Goal: Information Seeking & Learning: Learn about a topic

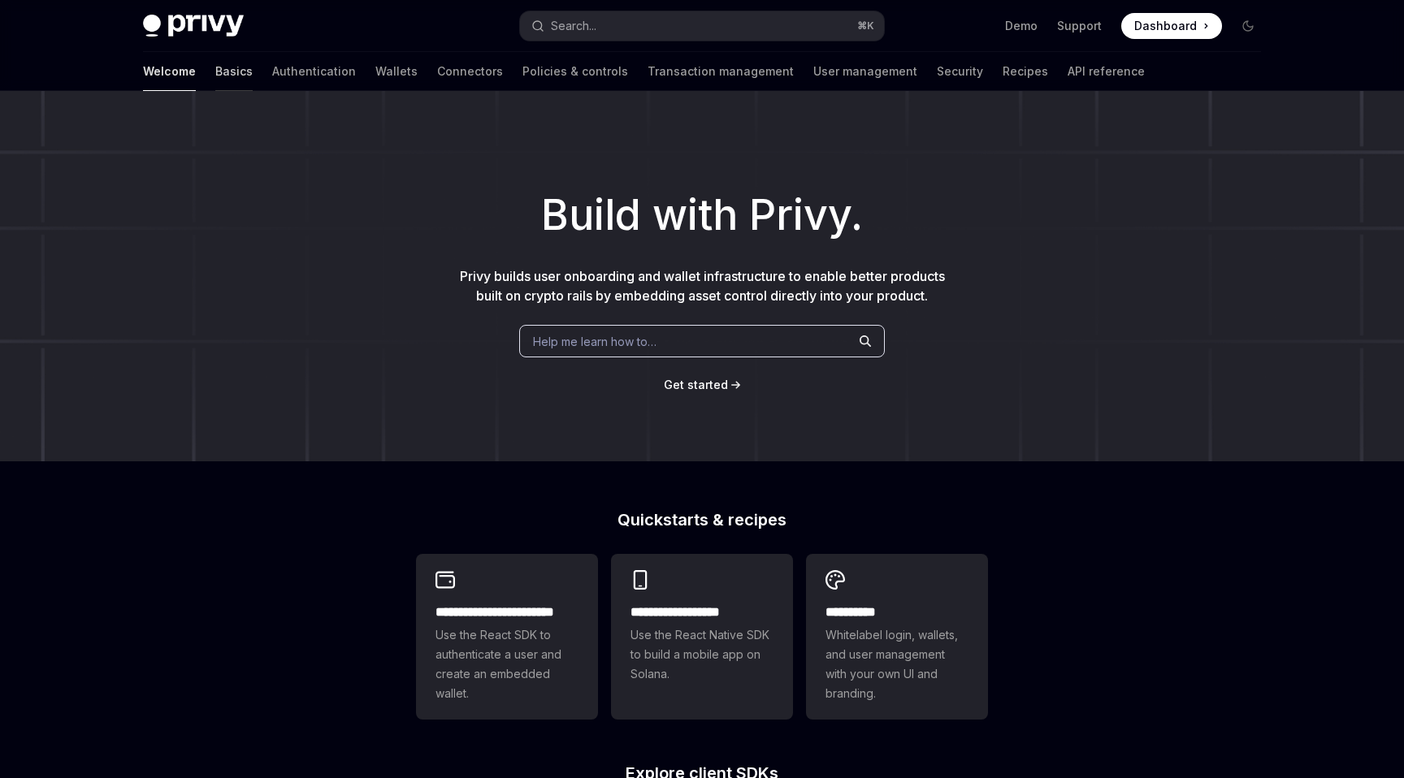
click at [215, 71] on link "Basics" at bounding box center [233, 71] width 37 height 39
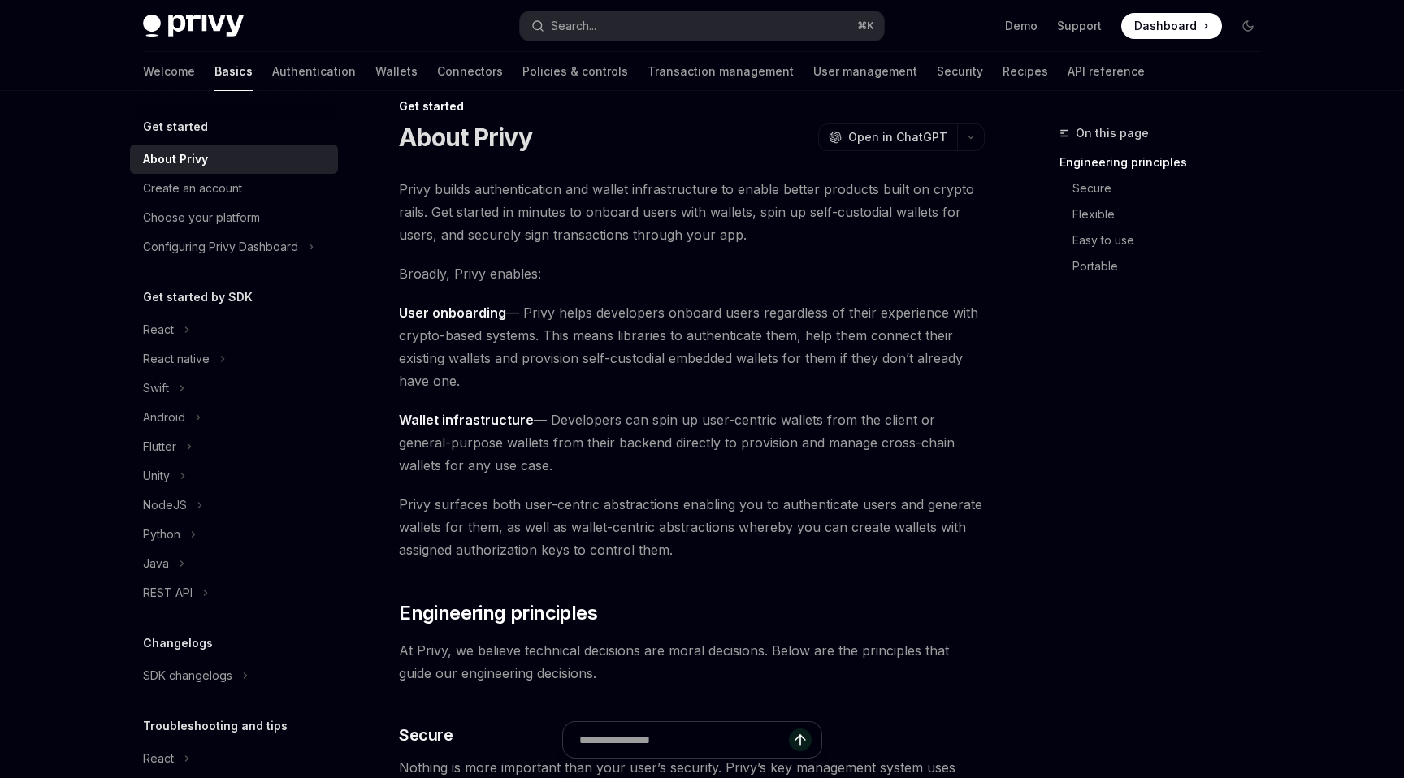
scroll to position [32, 0]
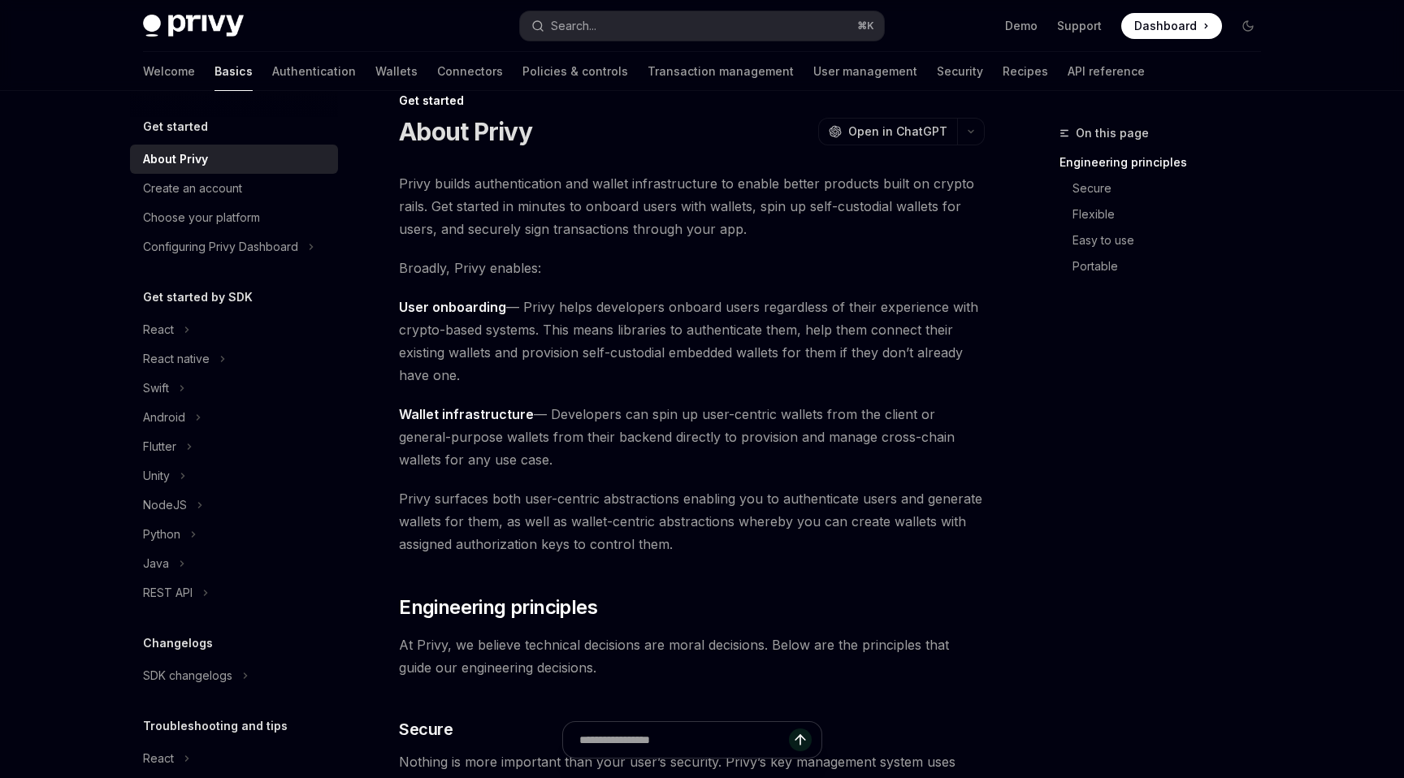
drag, startPoint x: 495, startPoint y: 366, endPoint x: 383, endPoint y: 301, distance: 130.7
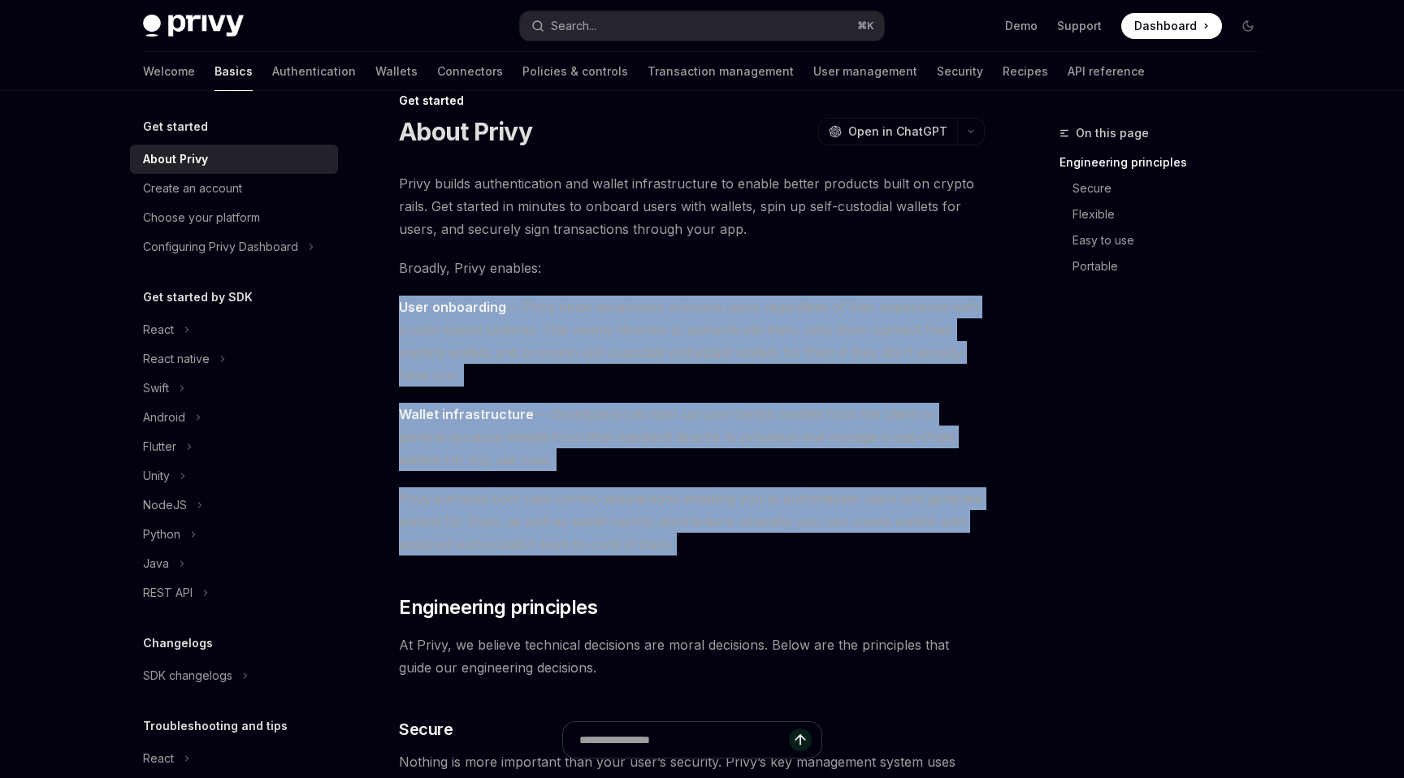
drag, startPoint x: 383, startPoint y: 301, endPoint x: 746, endPoint y: 547, distance: 439.7
click at [746, 547] on span "Privy surfaces both user-centric abstractions enabling you to authenticate user…" at bounding box center [692, 521] width 586 height 68
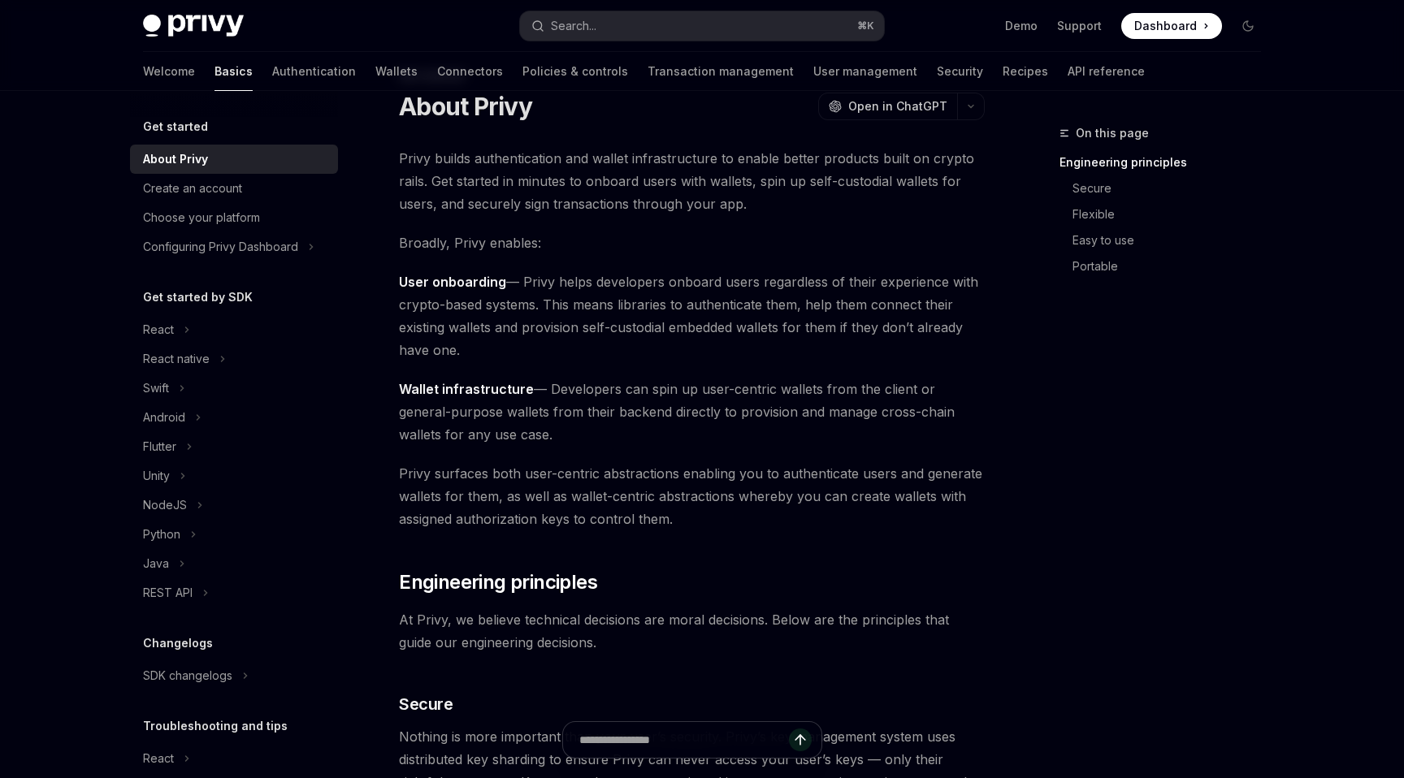
scroll to position [0, 0]
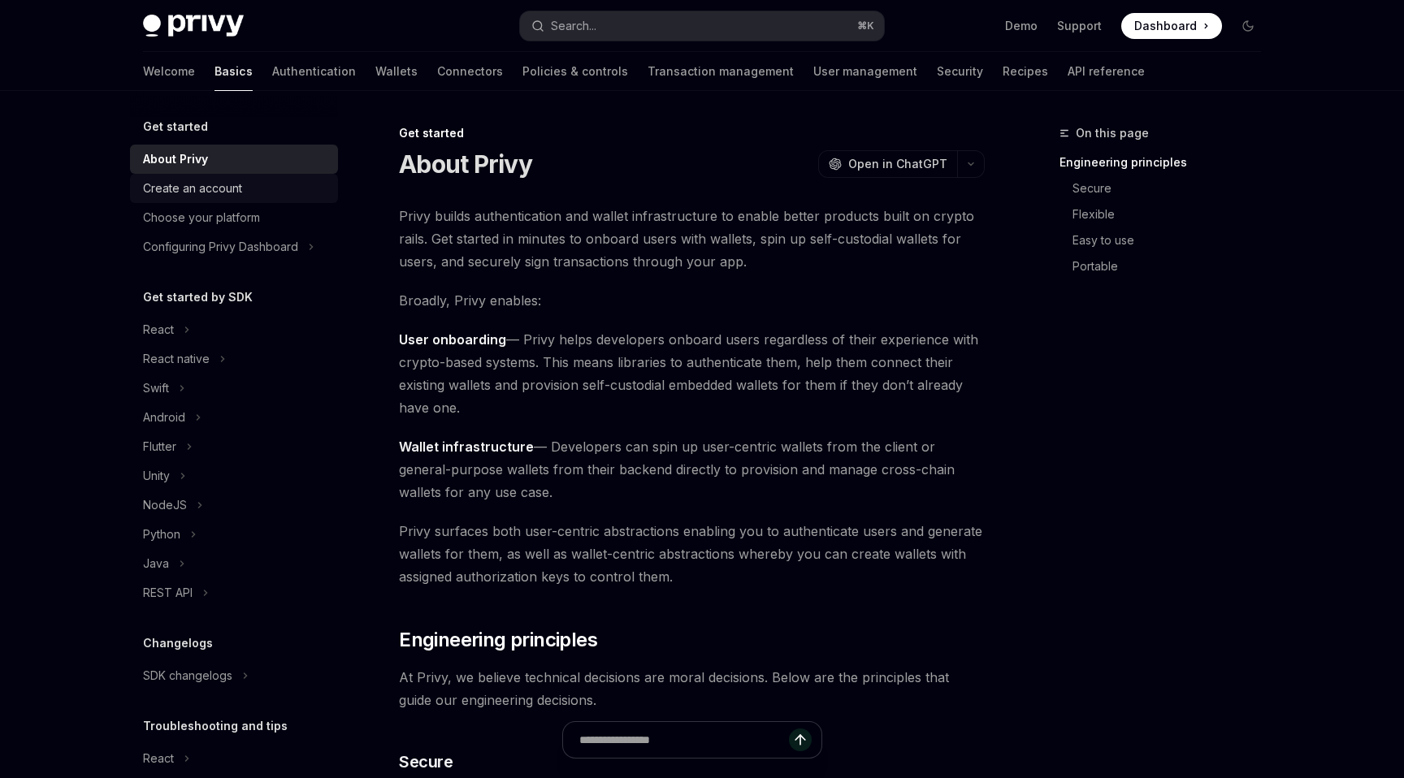
click at [236, 193] on div "Create an account" at bounding box center [192, 188] width 99 height 19
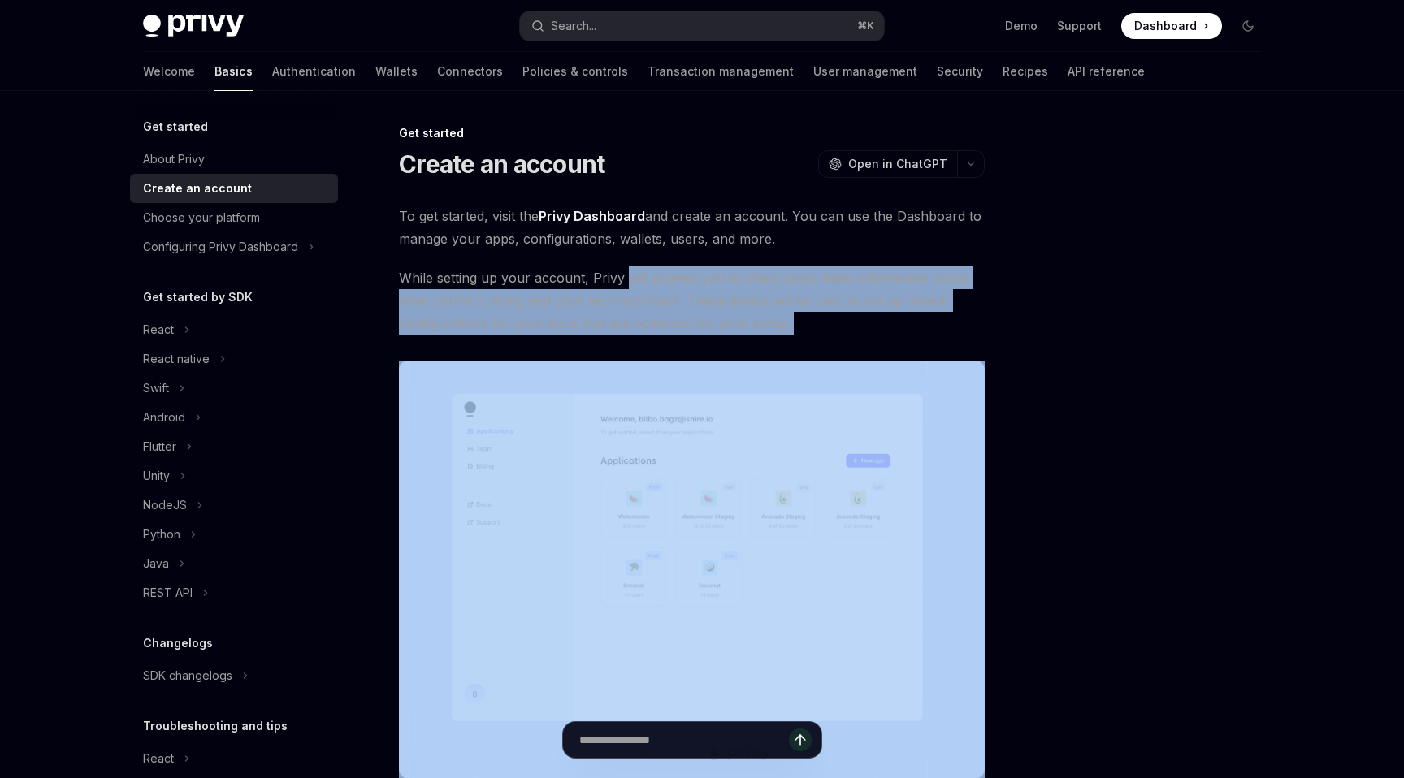
drag, startPoint x: 628, startPoint y: 268, endPoint x: 836, endPoint y: 348, distance: 222.6
click at [836, 348] on div "To get started, visit the Privy Dashboard and create an account. You can use th…" at bounding box center [692, 492] width 586 height 574
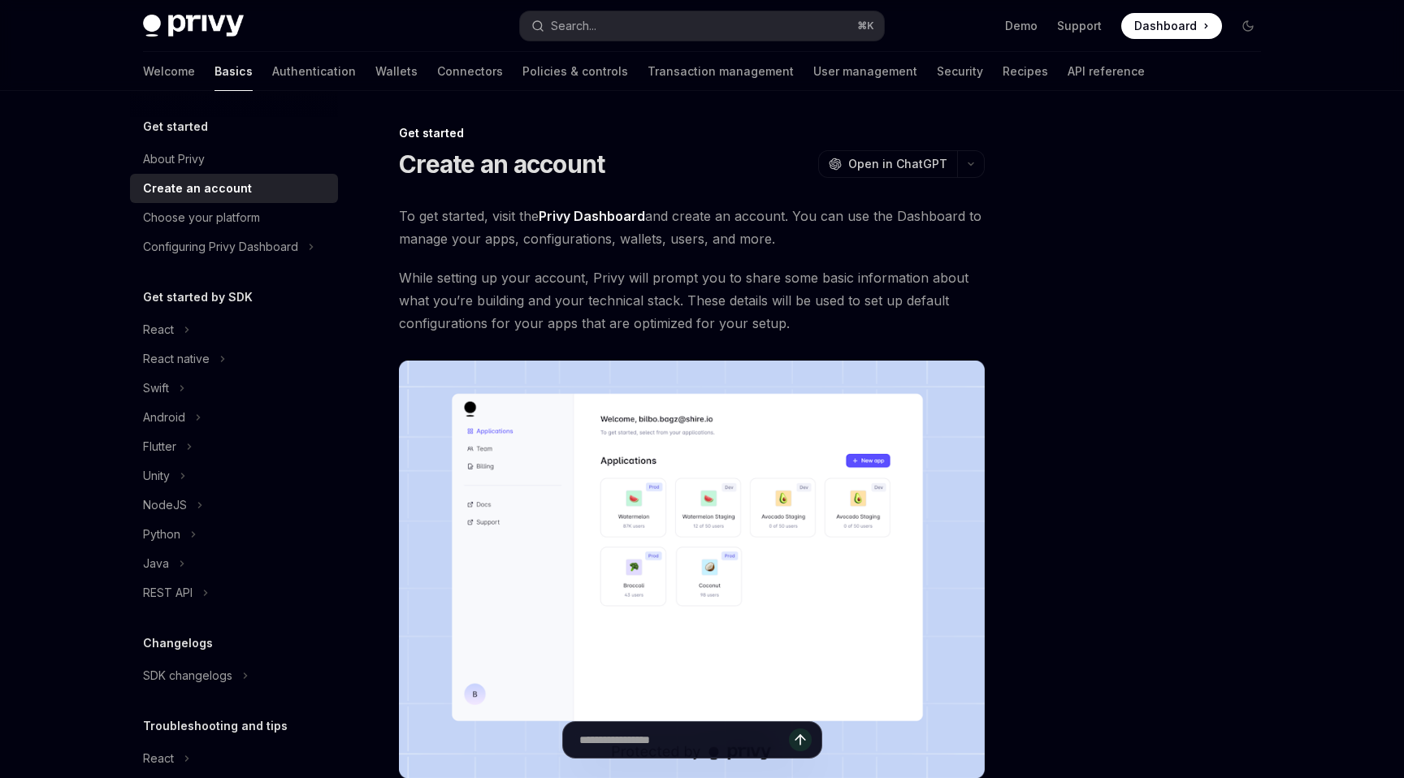
click at [66, 345] on div "Privy Docs home page Search... ⌘ K Demo Support Dashboard Dashboard Search... N…" at bounding box center [702, 520] width 1404 height 1041
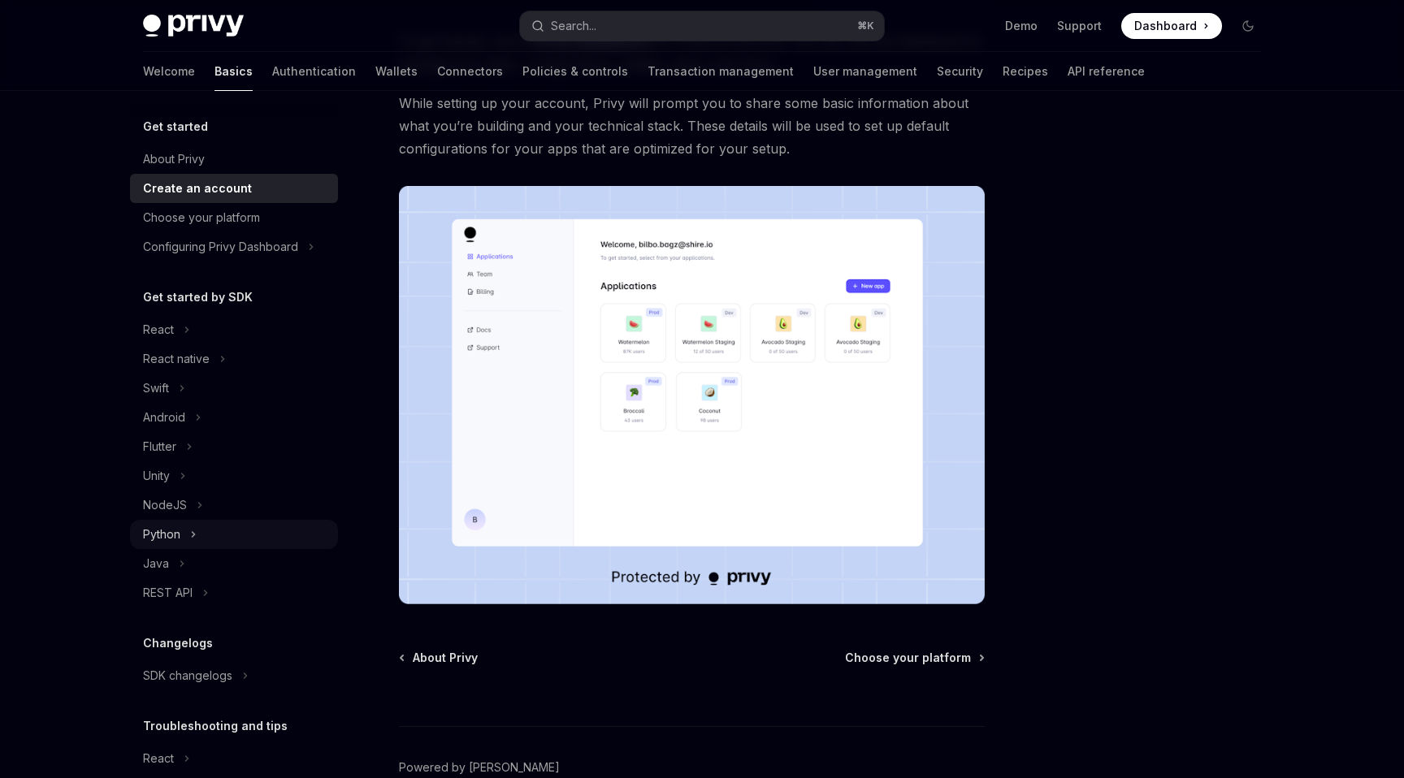
scroll to position [86, 0]
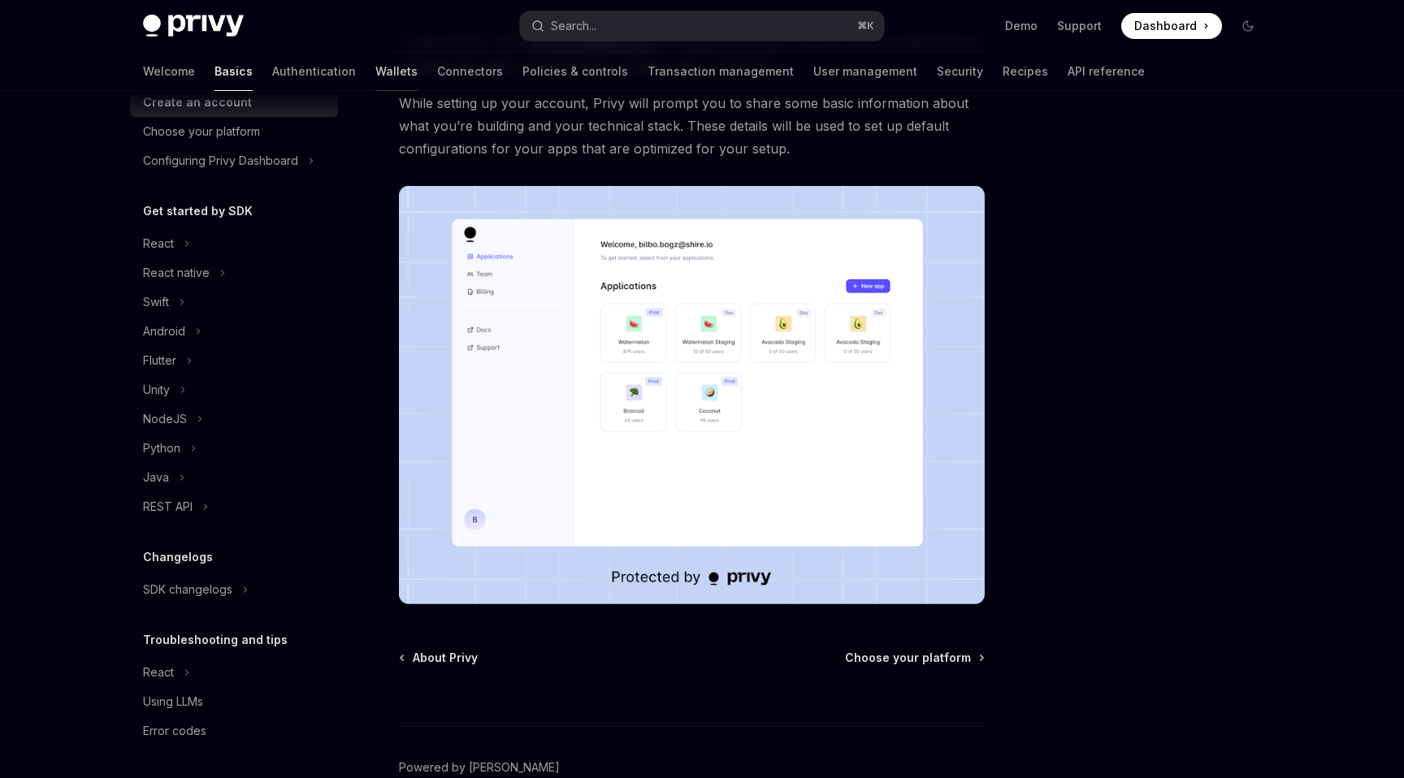
click at [375, 71] on link "Wallets" at bounding box center [396, 71] width 42 height 39
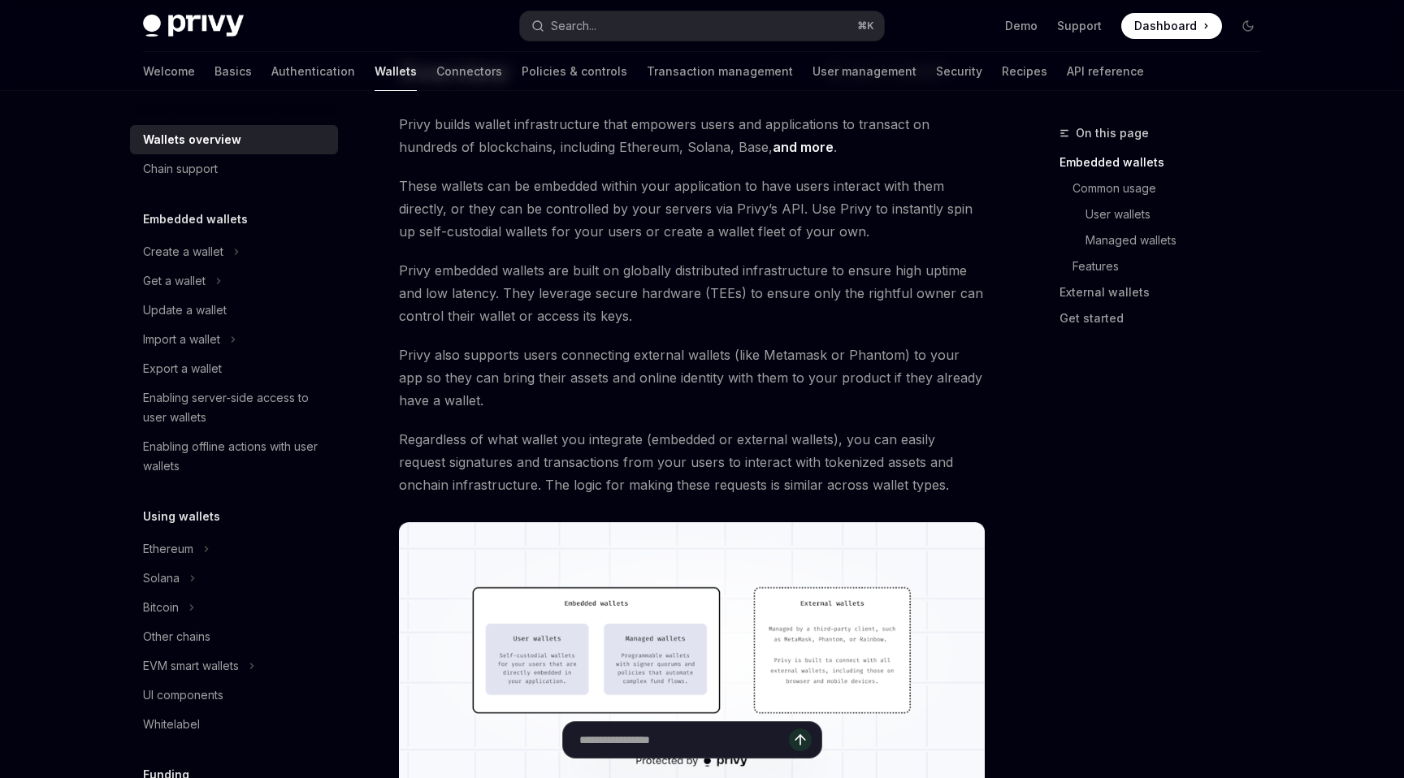
scroll to position [93, 0]
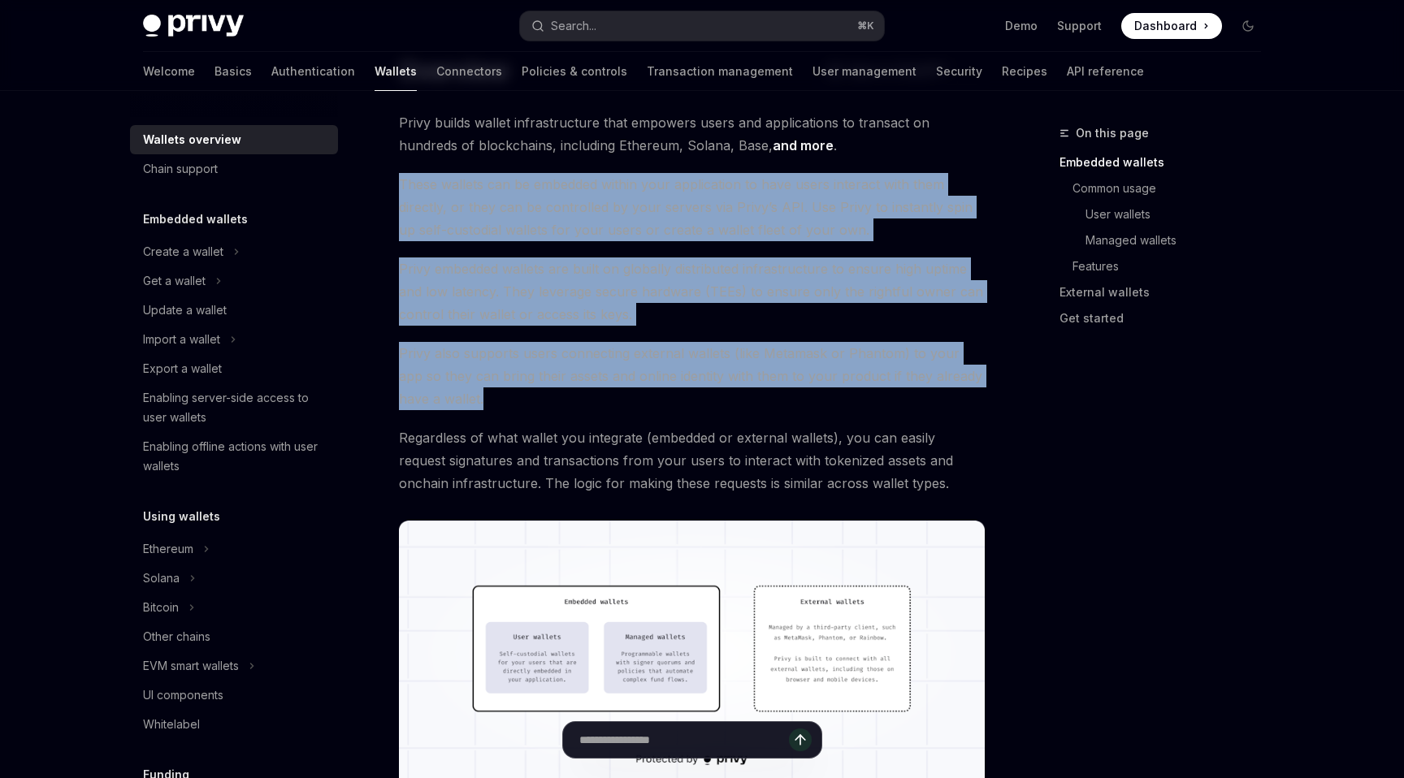
drag, startPoint x: 552, startPoint y: 407, endPoint x: 400, endPoint y: 169, distance: 282.3
drag, startPoint x: 400, startPoint y: 169, endPoint x: 591, endPoint y: 407, distance: 305.1
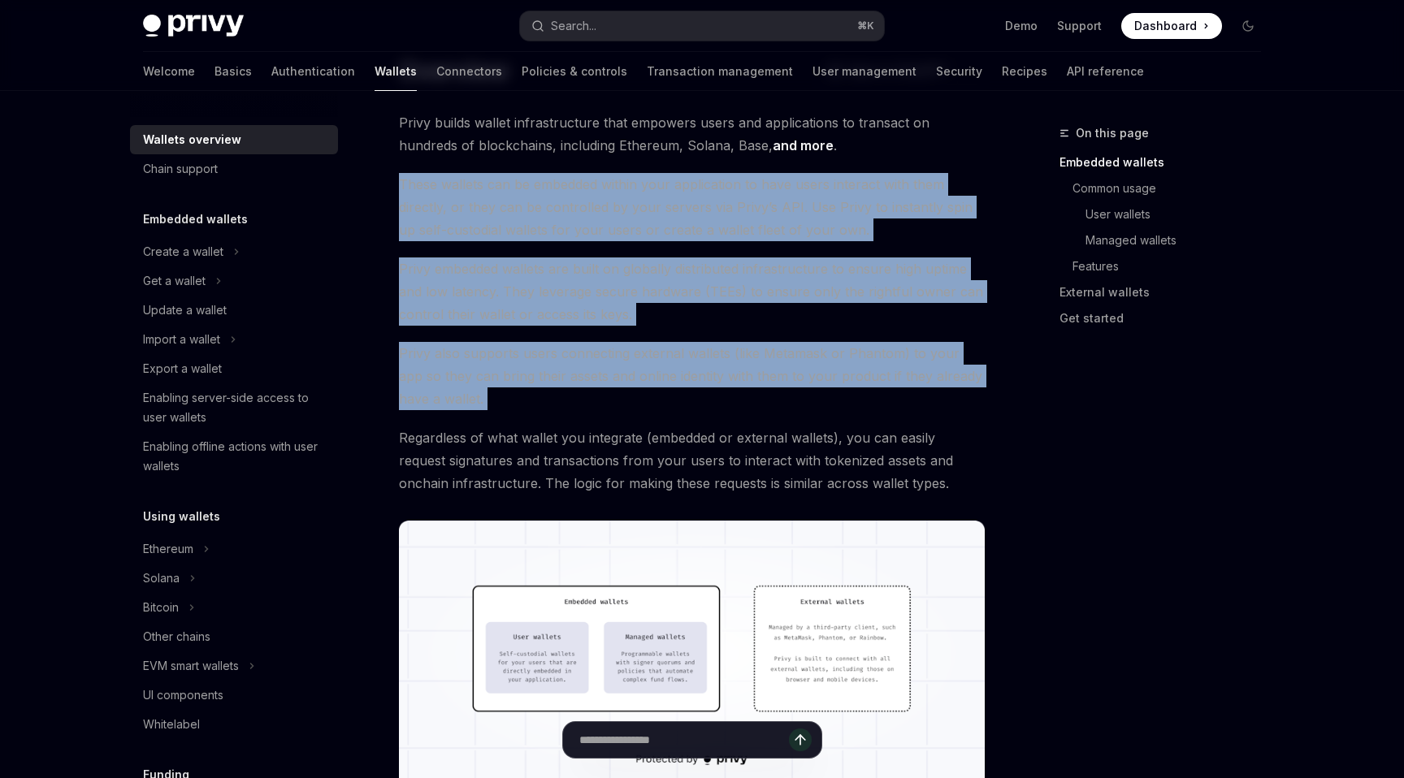
click at [591, 407] on span "Privy also supports users connecting external wallets (like Metamask or Phantom…" at bounding box center [692, 376] width 586 height 68
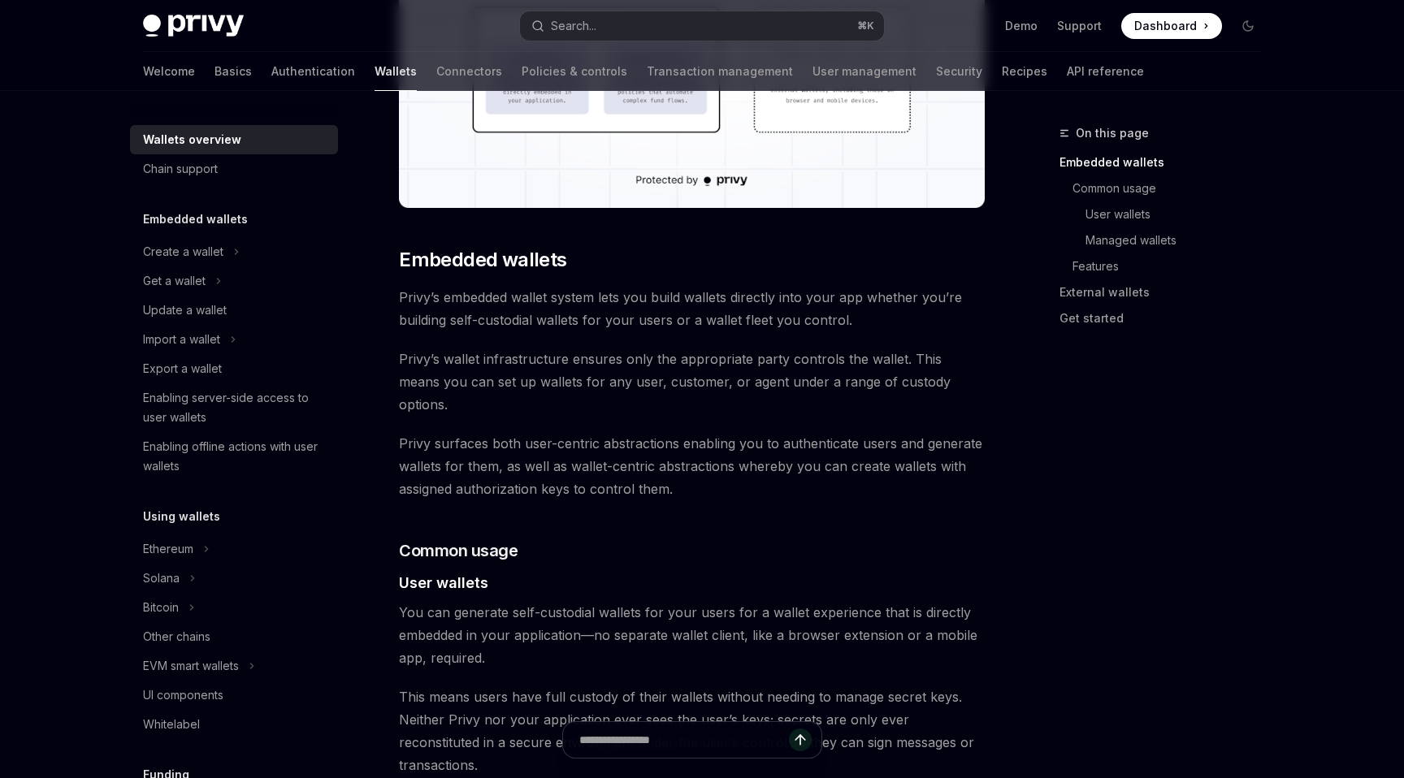
scroll to position [673, 0]
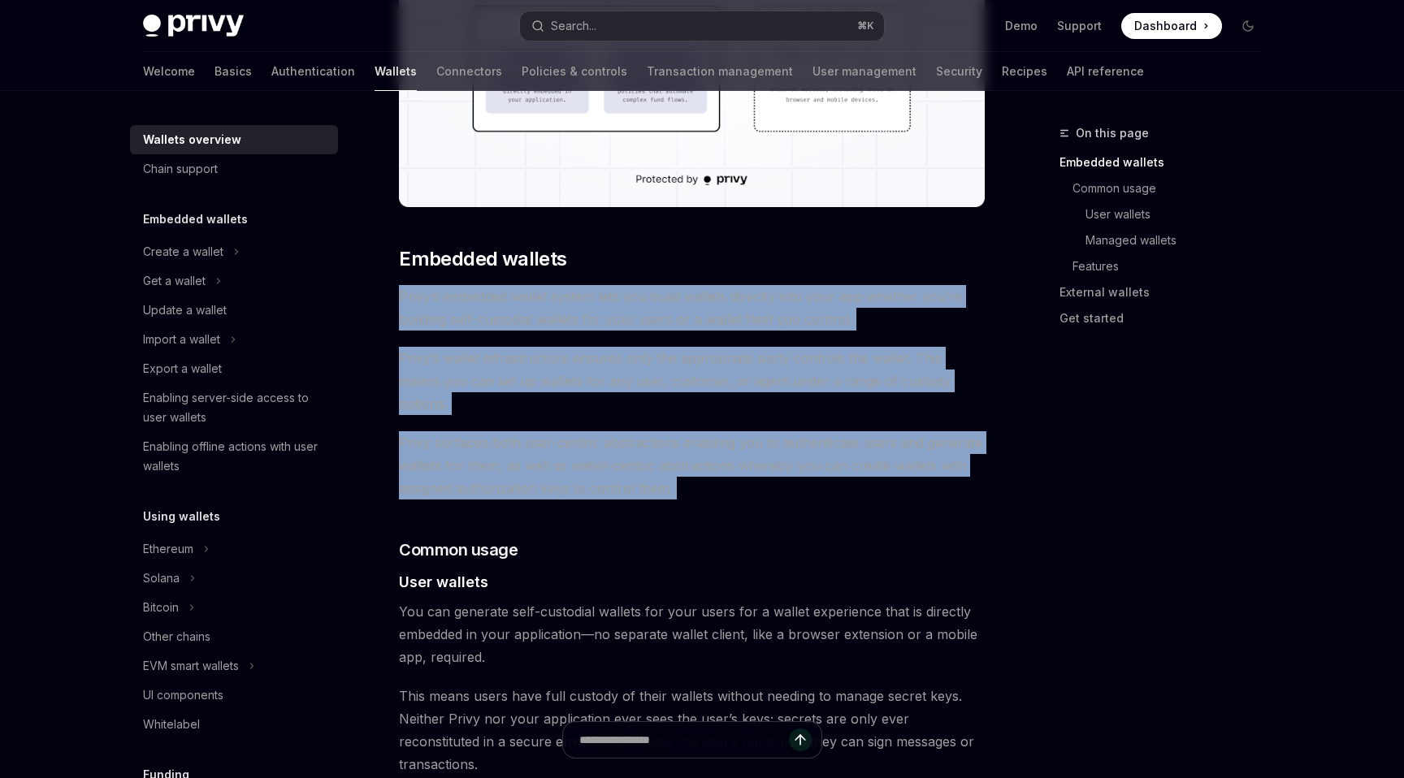
drag, startPoint x: 397, startPoint y: 302, endPoint x: 719, endPoint y: 491, distance: 373.2
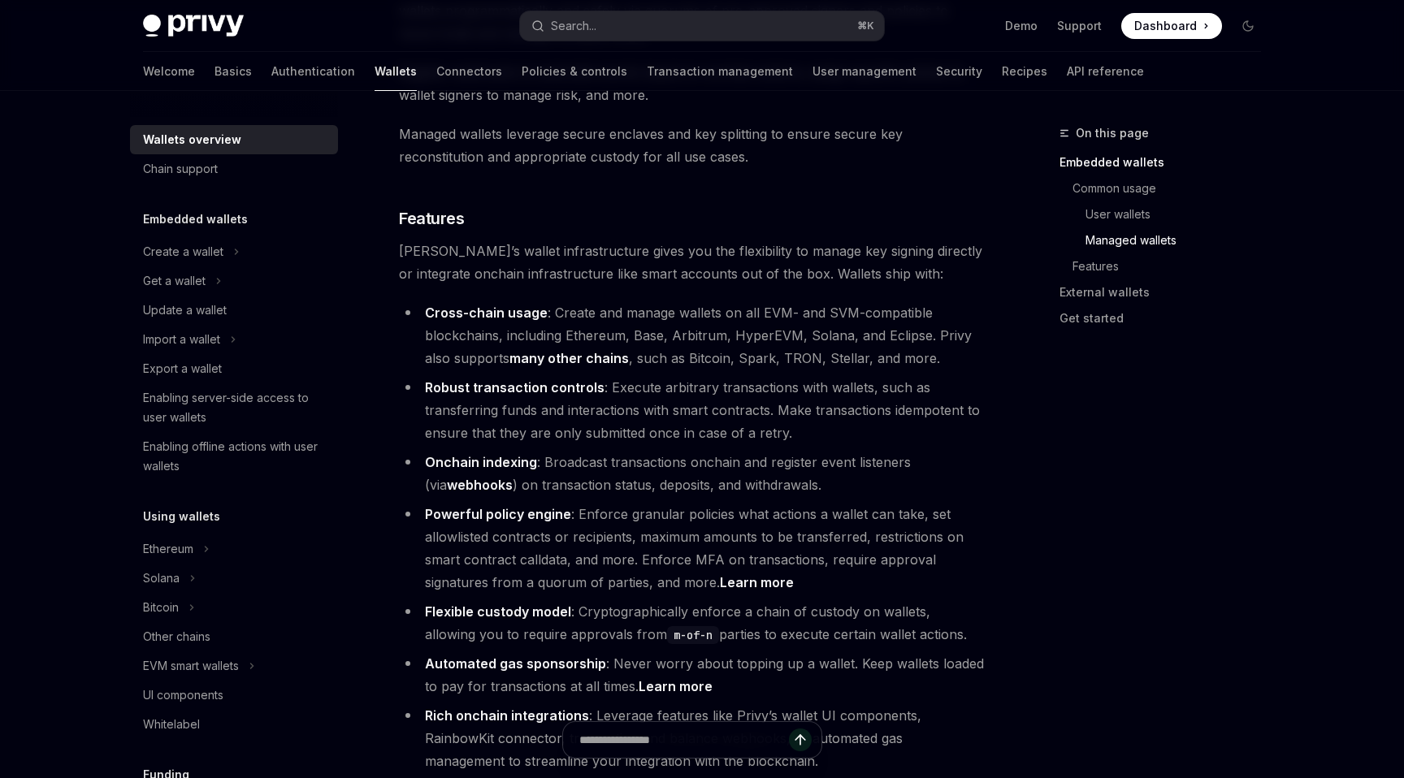
scroll to position [1724, 0]
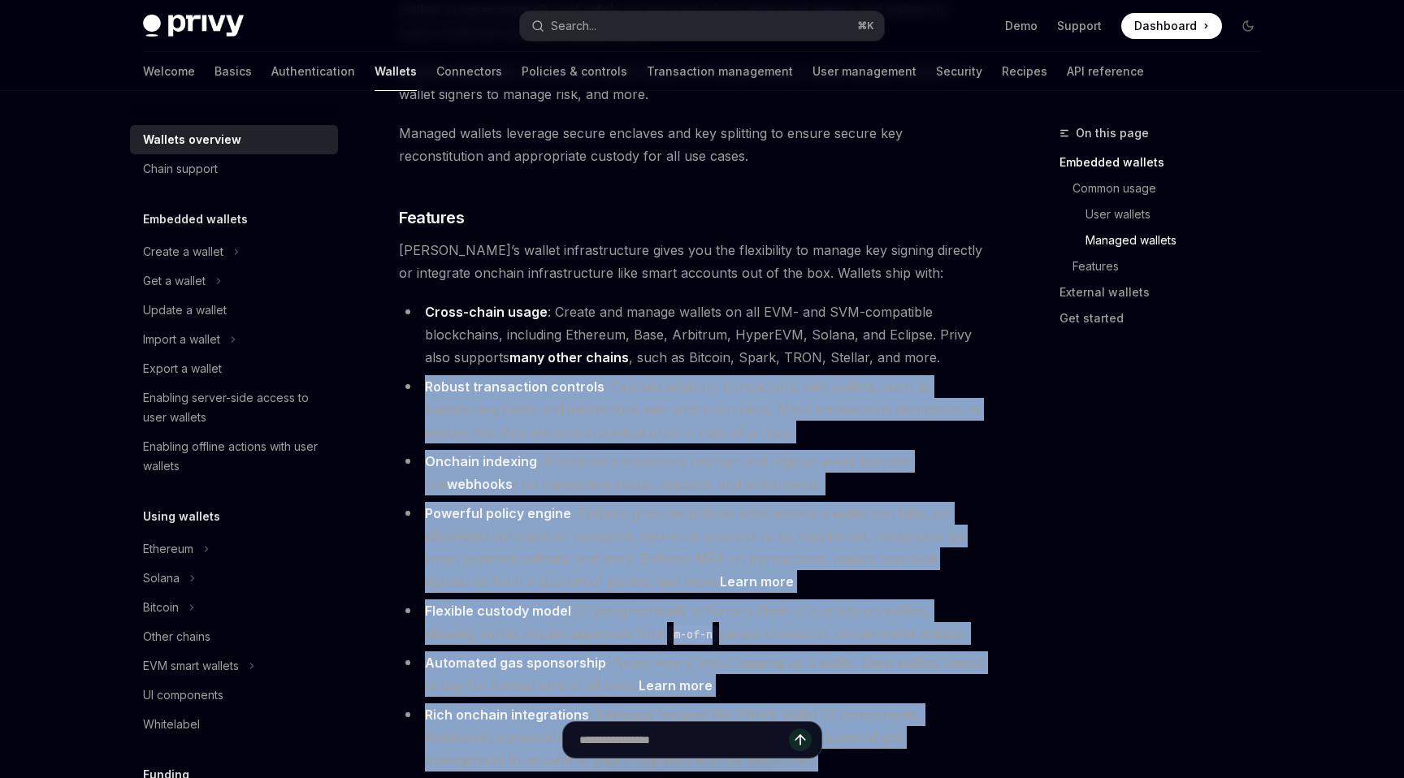
drag, startPoint x: 416, startPoint y: 322, endPoint x: 812, endPoint y: 698, distance: 545.8
click at [812, 698] on ul "Cross-chain usage : Create and manage wallets on all EVM- and SVM-compatible bl…" at bounding box center [692, 536] width 586 height 471
click at [812, 703] on li "Rich onchain integrations : Leverage features like Privy’s wallet UI components…" at bounding box center [692, 737] width 586 height 68
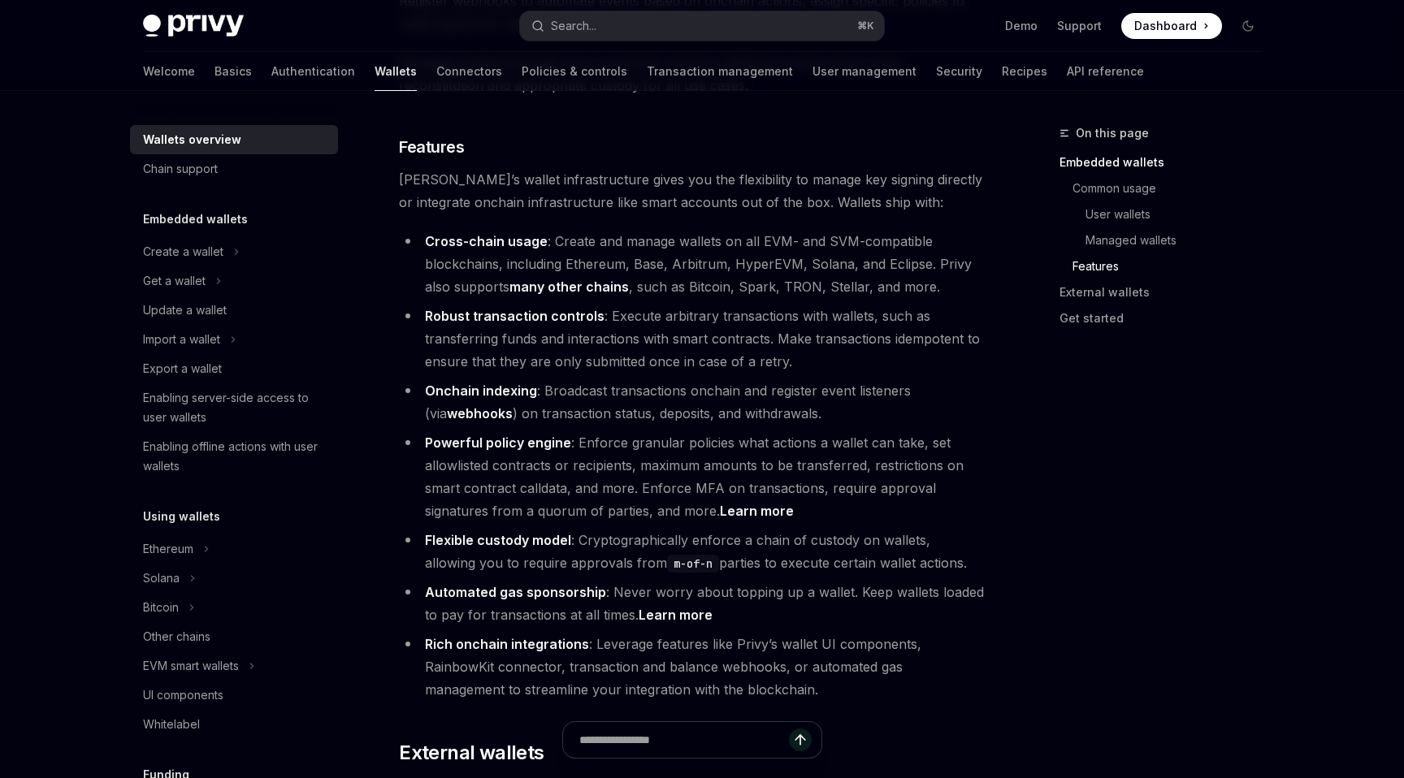
scroll to position [1788, 0]
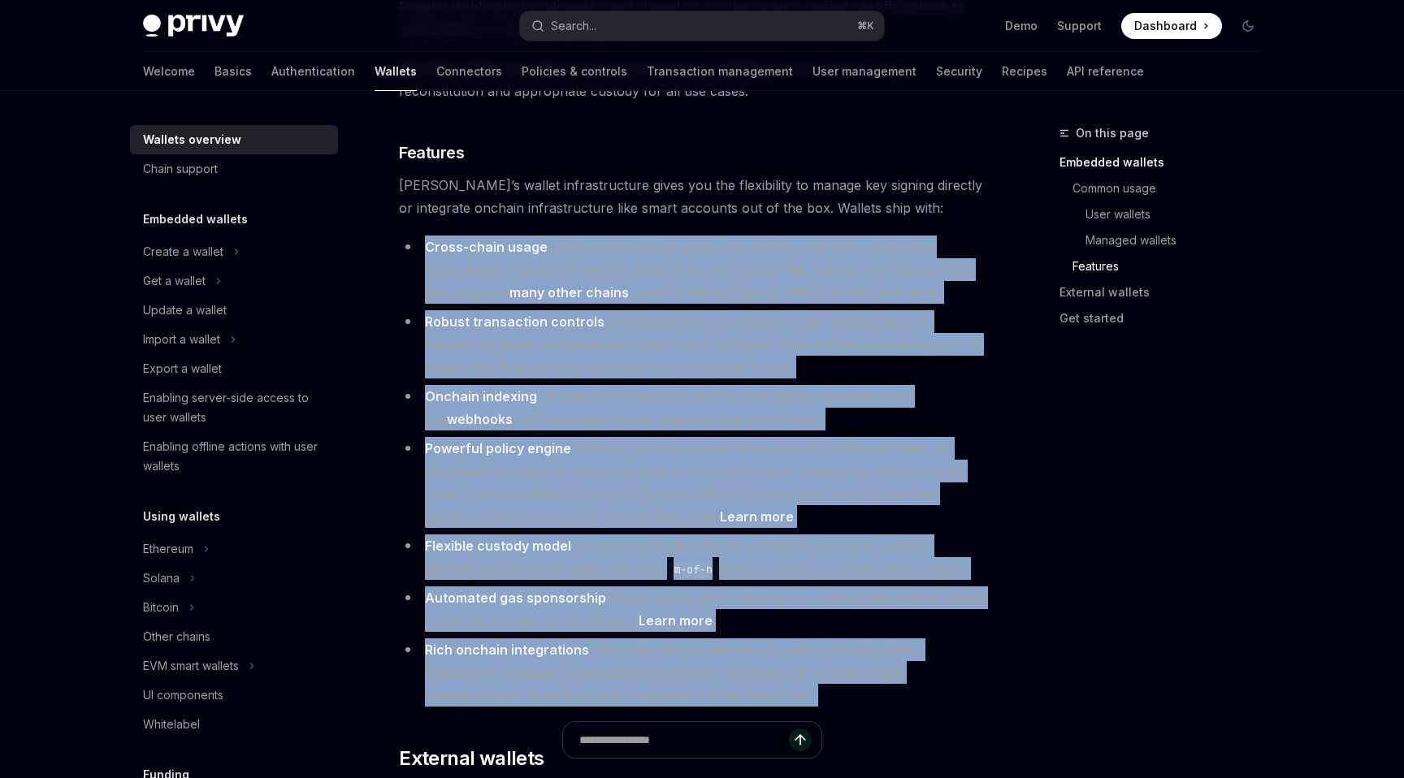
drag, startPoint x: 421, startPoint y: 184, endPoint x: 849, endPoint y: 628, distance: 616.3
click at [849, 628] on ul "Cross-chain usage : Create and manage wallets on all EVM- and SVM-compatible bl…" at bounding box center [692, 471] width 586 height 471
click at [849, 638] on li "Rich onchain integrations : Leverage features like Privy’s wallet UI components…" at bounding box center [692, 672] width 586 height 68
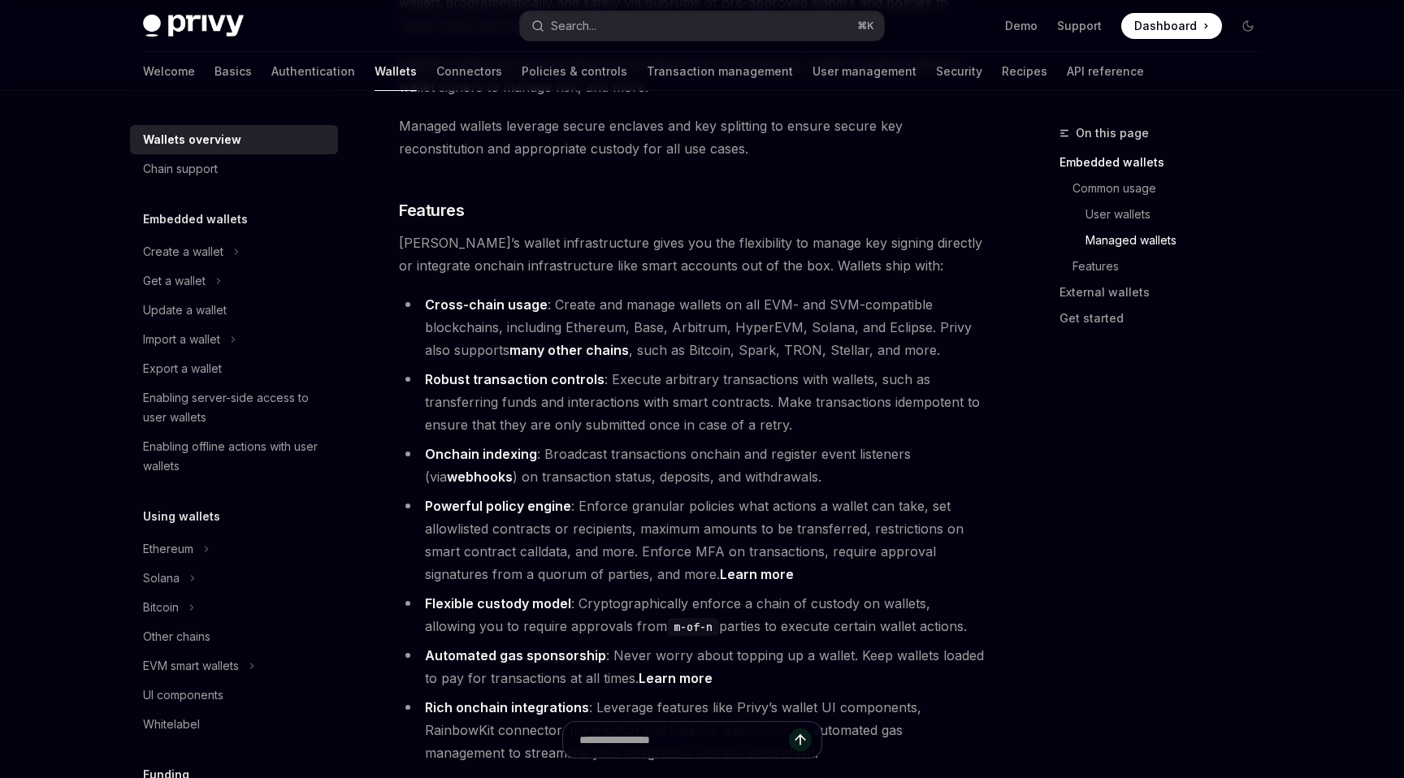
scroll to position [1733, 0]
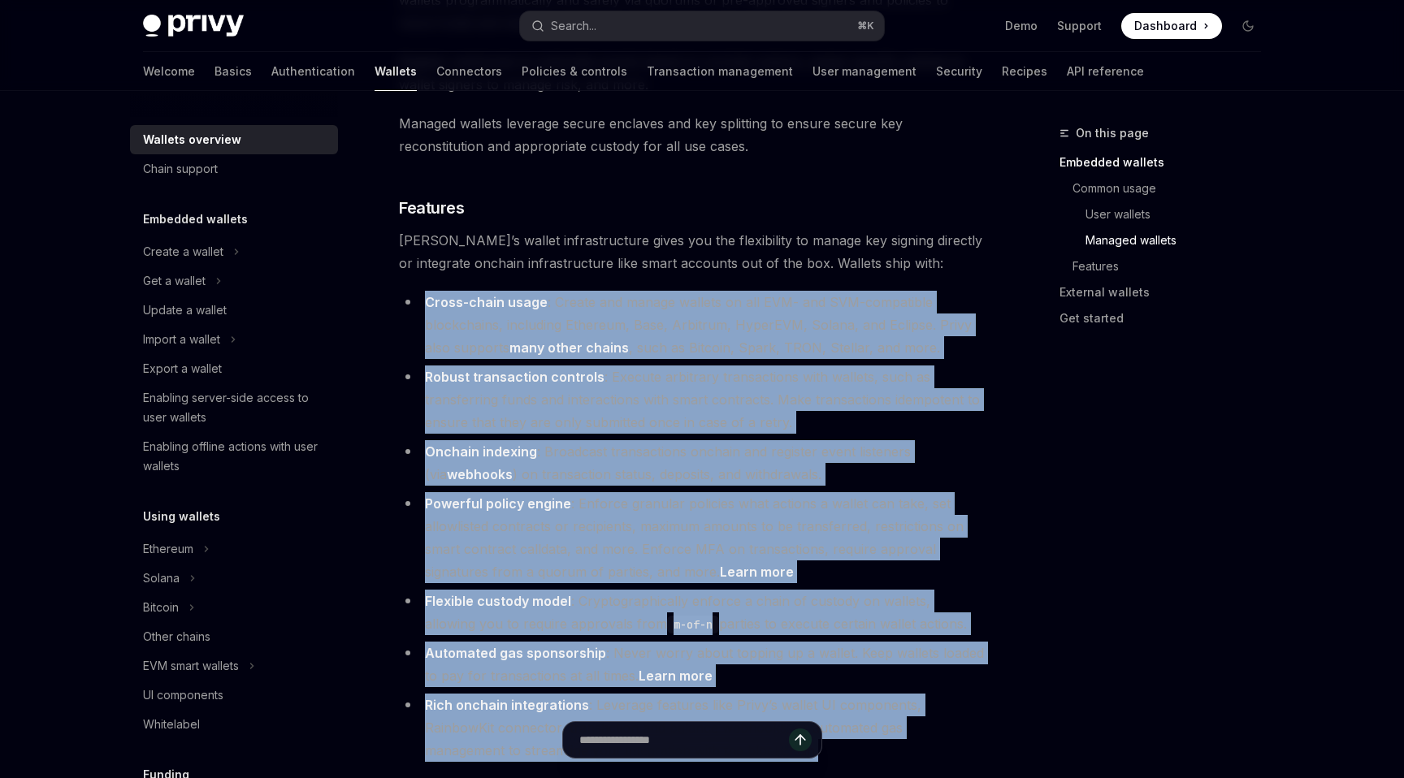
drag, startPoint x: 396, startPoint y: 231, endPoint x: 1000, endPoint y: 687, distance: 756.2
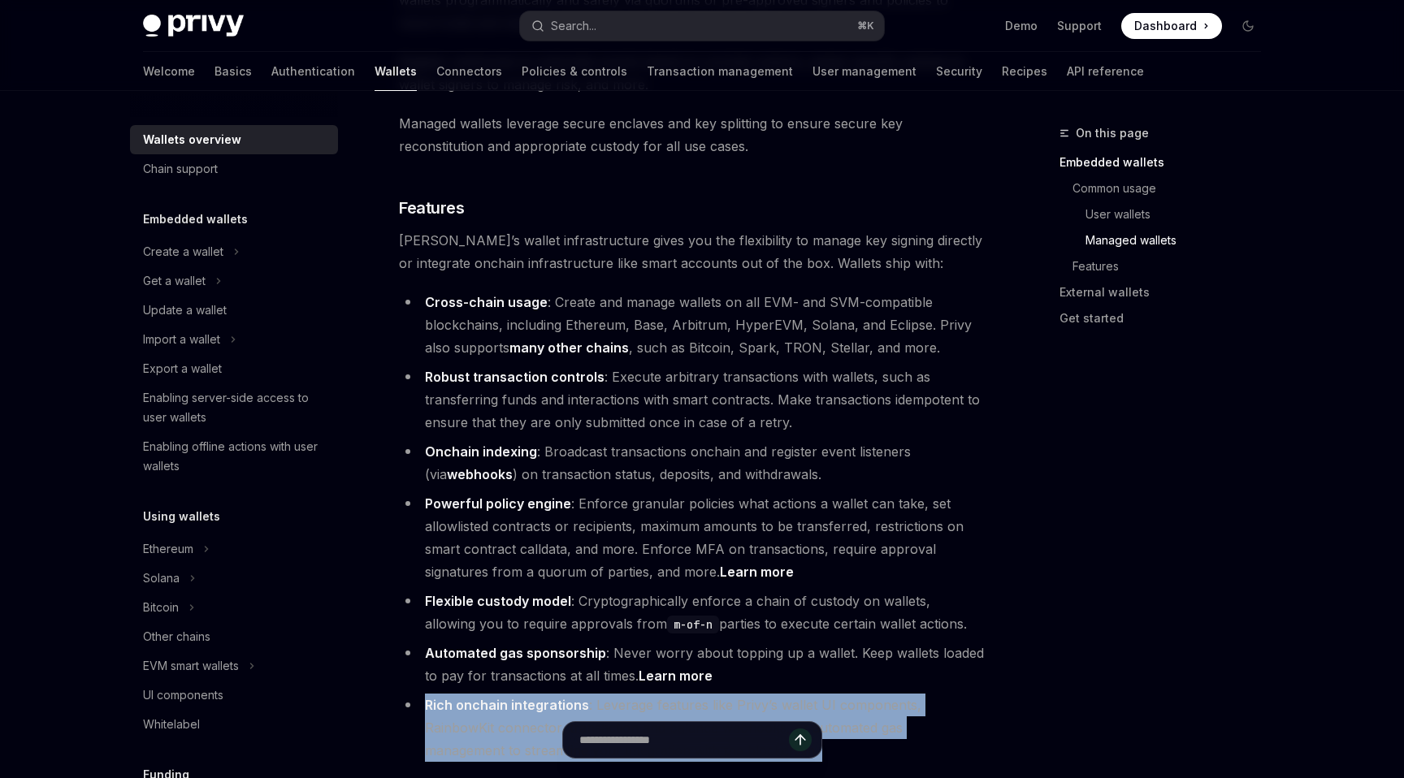
drag, startPoint x: 1000, startPoint y: 687, endPoint x: 942, endPoint y: 603, distance: 101.6
click at [942, 642] on li "Automated gas sponsorship : Never worry about topping up a wallet. Keep wallets…" at bounding box center [692, 664] width 586 height 45
drag, startPoint x: 942, startPoint y: 603, endPoint x: 983, endPoint y: 693, distance: 98.1
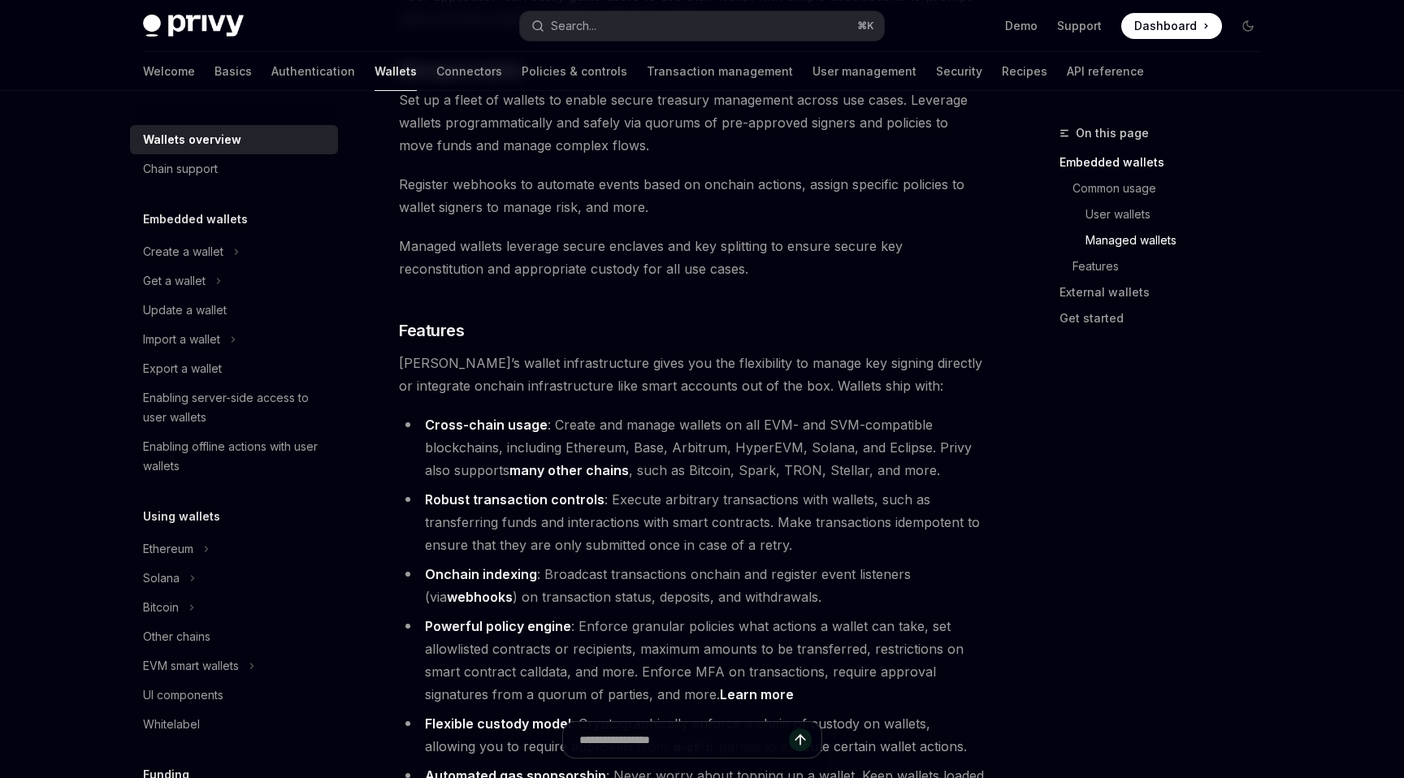
scroll to position [1608, 0]
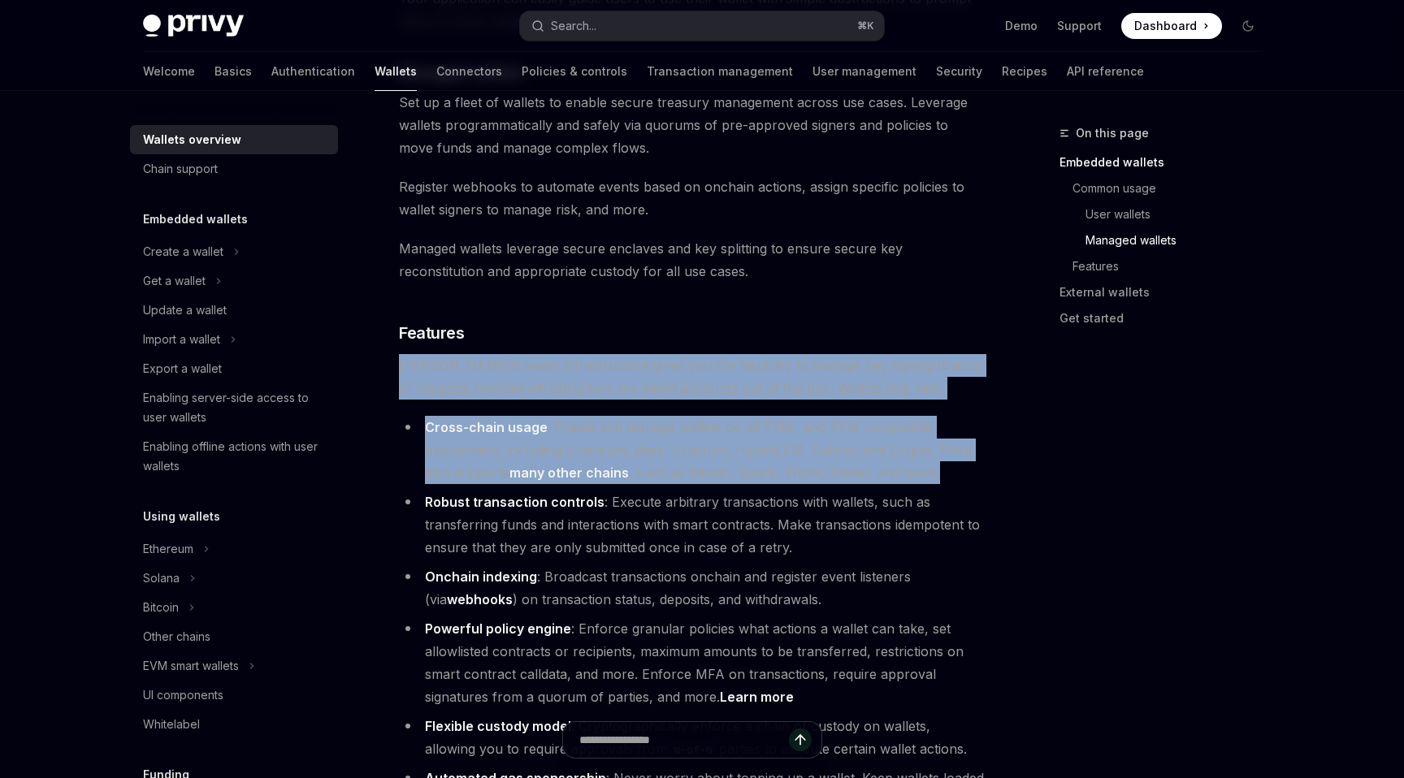
drag, startPoint x: 943, startPoint y: 412, endPoint x: 387, endPoint y: 298, distance: 567.1
click at [387, 298] on div "Overview OpenAI Open in ChatGPT OpenAI Open in ChatGPT Privy builds wallet infr…" at bounding box center [539, 126] width 897 height 3222
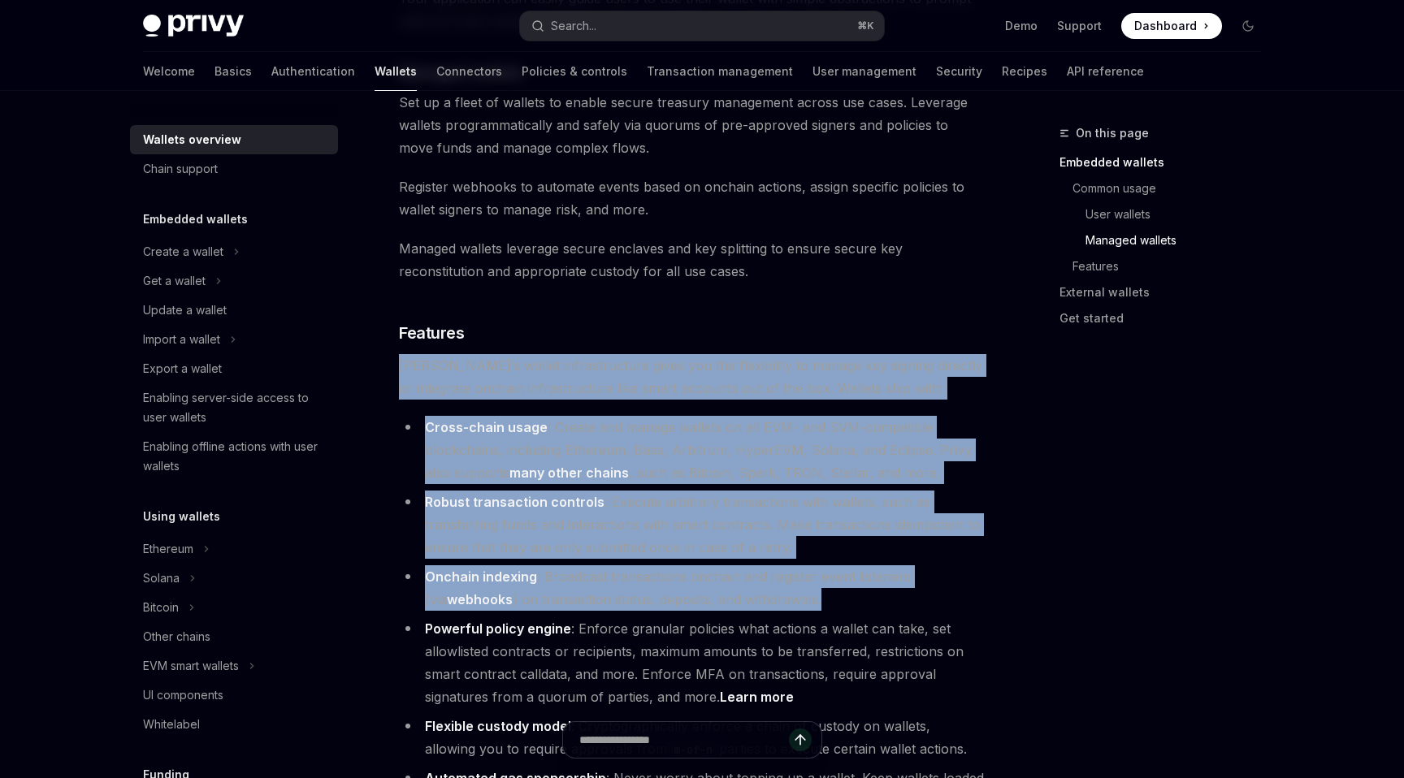
drag, startPoint x: 387, startPoint y: 298, endPoint x: 821, endPoint y: 530, distance: 491.6
click at [821, 530] on div "Overview OpenAI Open in ChatGPT OpenAI Open in ChatGPT Privy builds wallet infr…" at bounding box center [539, 126] width 897 height 3222
click at [821, 565] on li "Onchain indexing : Broadcast transactions onchain and register event listeners …" at bounding box center [692, 587] width 586 height 45
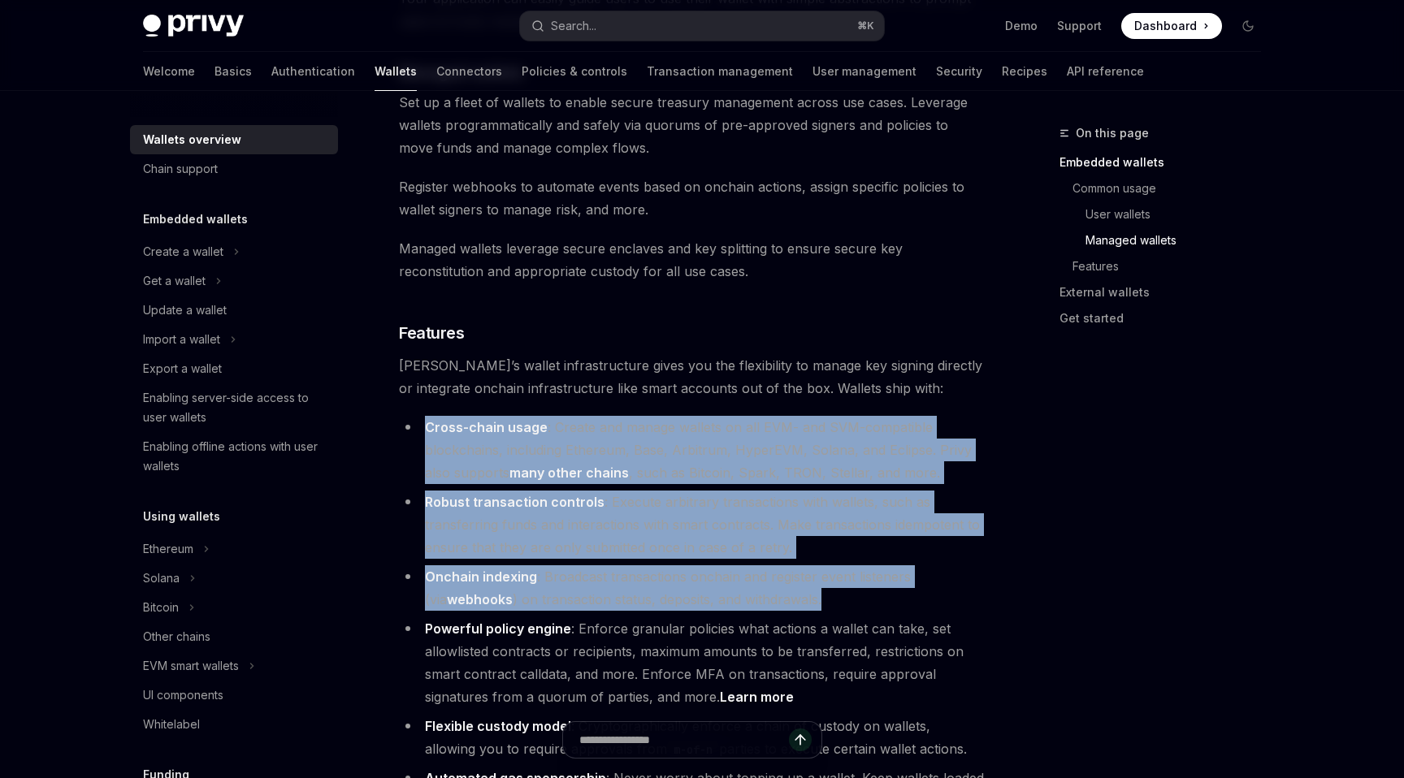
drag, startPoint x: 821, startPoint y: 530, endPoint x: 387, endPoint y: 340, distance: 474.0
click at [387, 340] on div "Overview OpenAI Open in ChatGPT OpenAI Open in ChatGPT Privy builds wallet infr…" at bounding box center [539, 126] width 897 height 3222
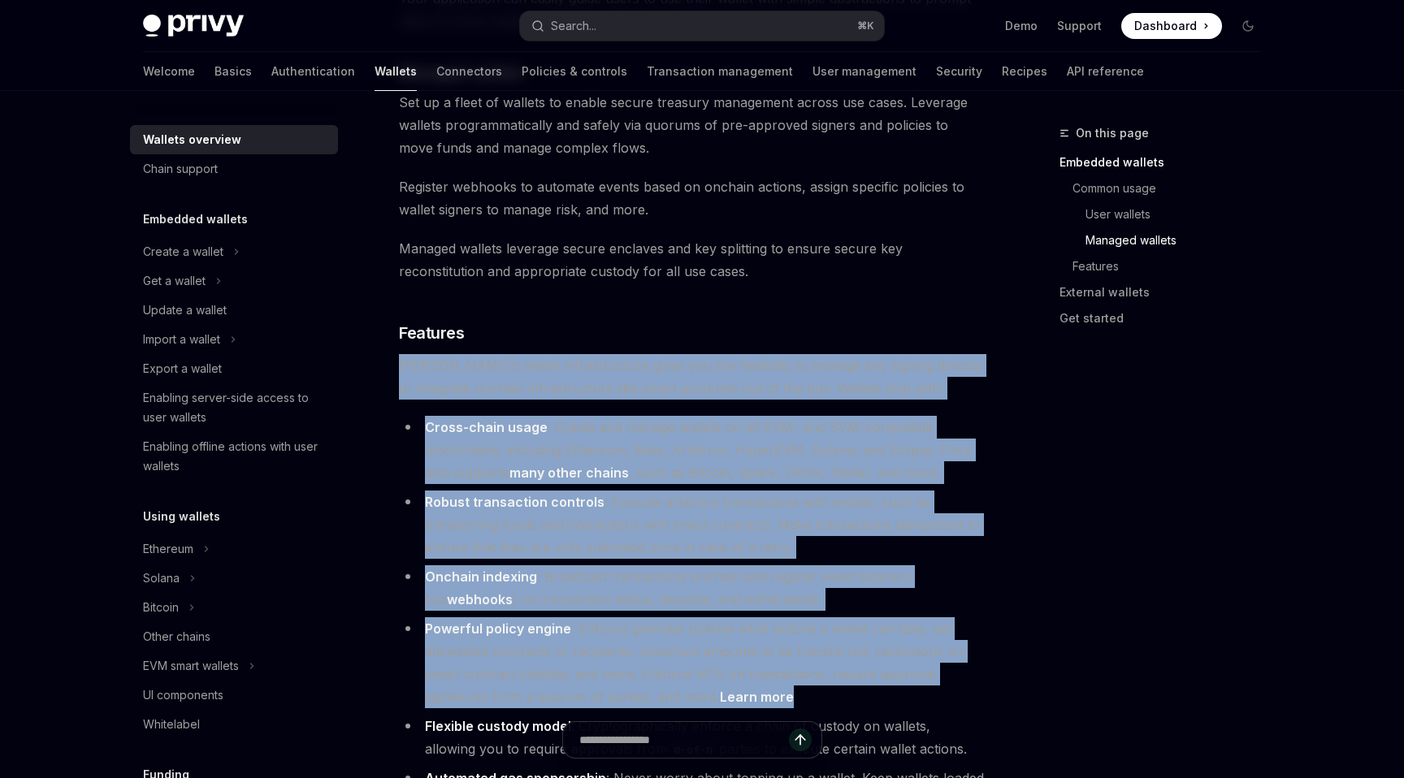
drag, startPoint x: 384, startPoint y: 296, endPoint x: 940, endPoint y: 637, distance: 651.9
click at [940, 637] on div "Overview OpenAI Open in ChatGPT OpenAI Open in ChatGPT Privy builds wallet infr…" at bounding box center [539, 126] width 897 height 3222
click at [940, 637] on li "Powerful policy engine : Enforce granular policies what actions a wallet can ta…" at bounding box center [692, 662] width 586 height 91
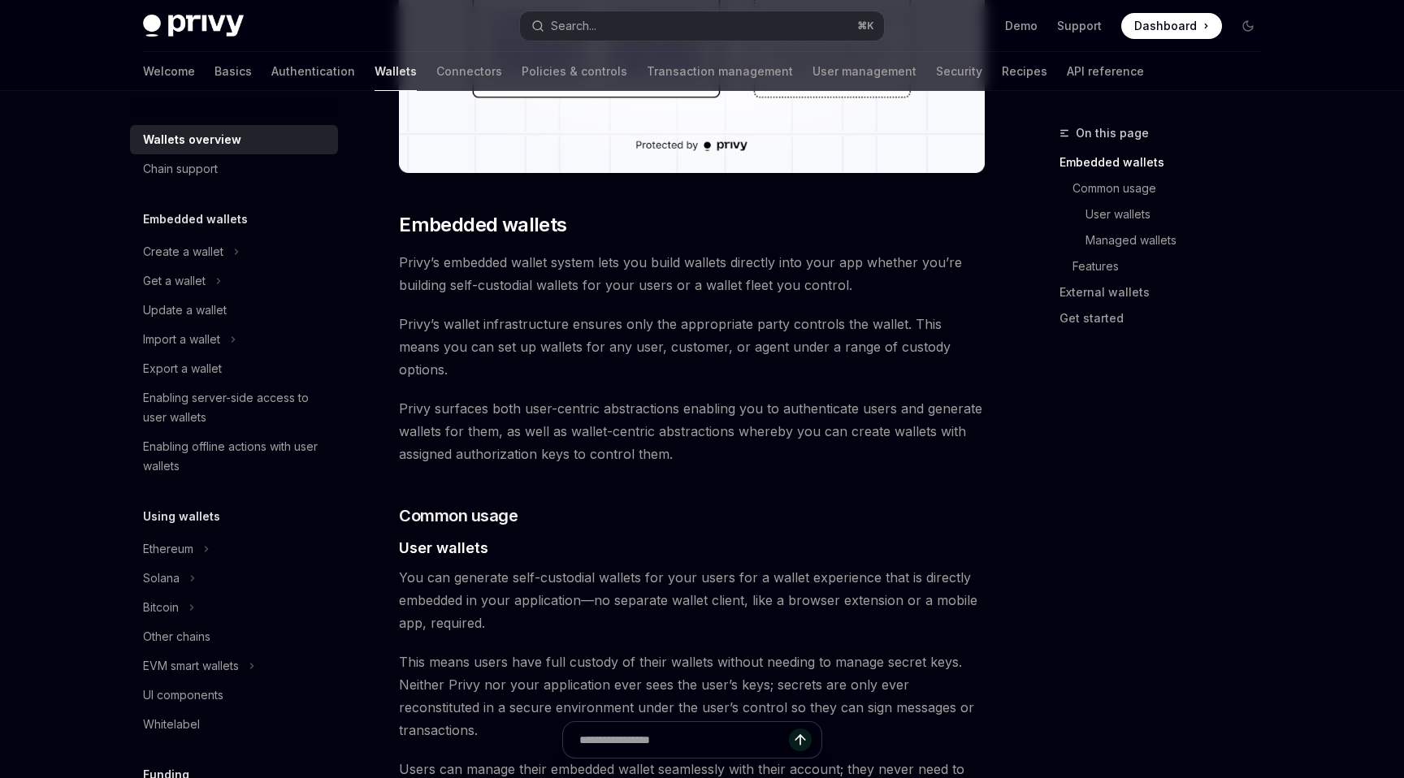
scroll to position [706, 0]
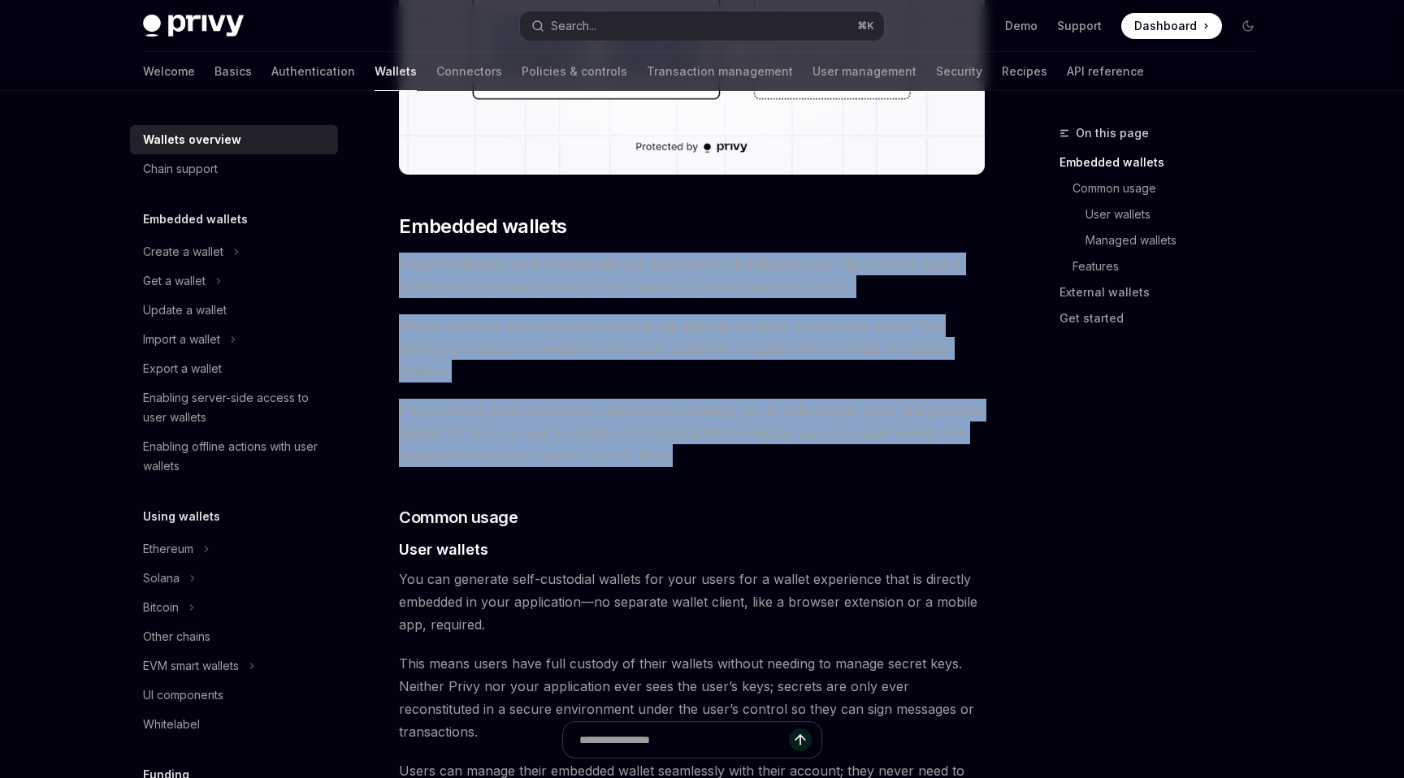
drag, startPoint x: 553, startPoint y: 245, endPoint x: 724, endPoint y: 433, distance: 254.1
click at [724, 433] on span "Privy surfaces both user-centric abstractions enabling you to authenticate user…" at bounding box center [692, 433] width 586 height 68
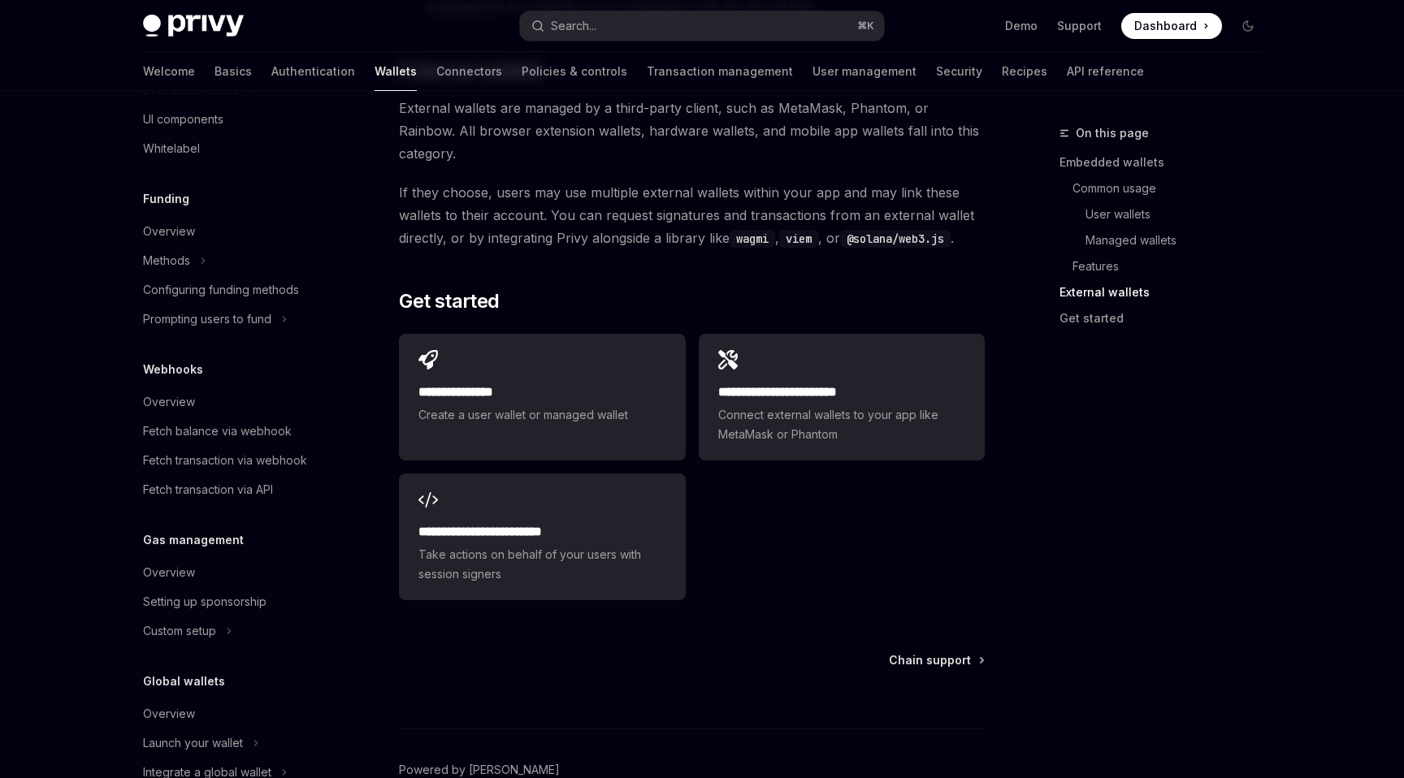
scroll to position [617, 0]
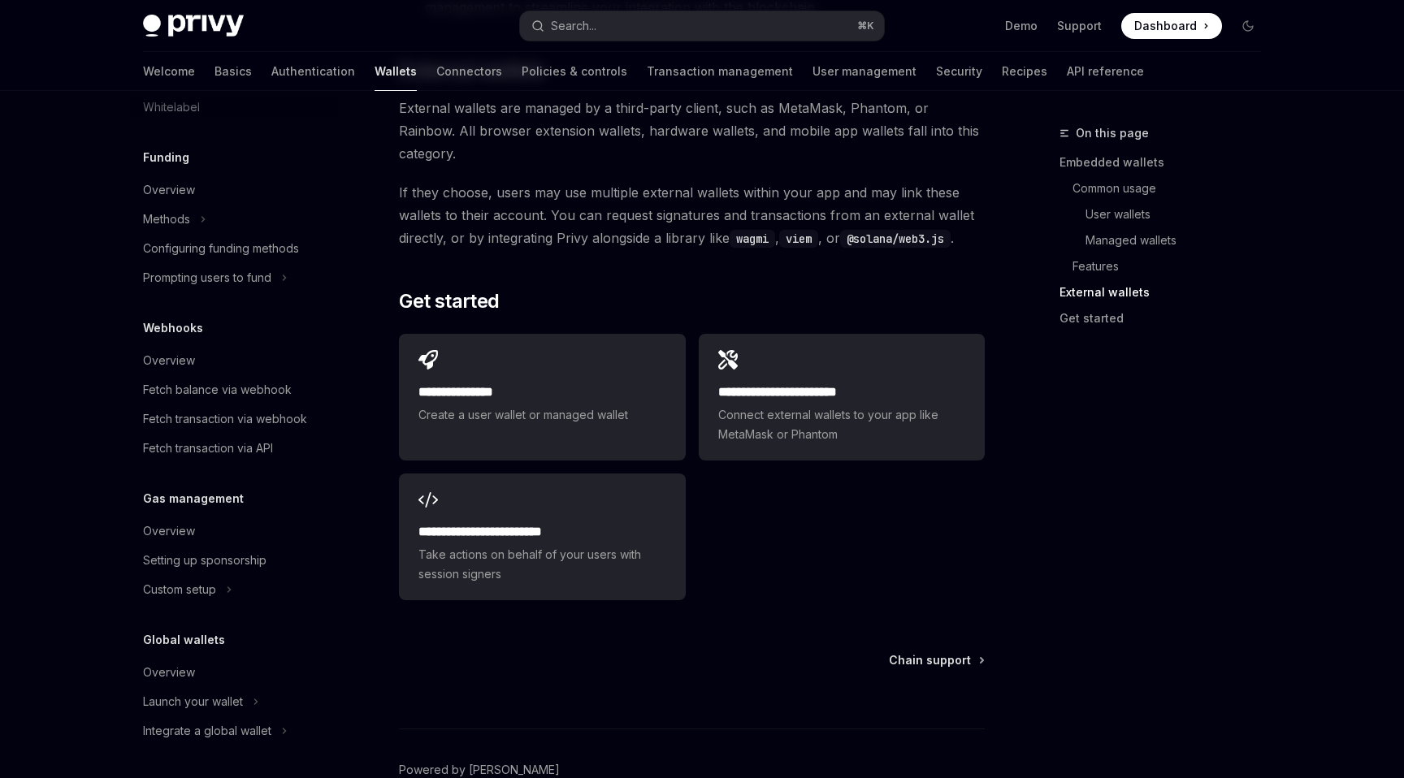
click at [271, 74] on link "Authentication" at bounding box center [313, 71] width 84 height 39
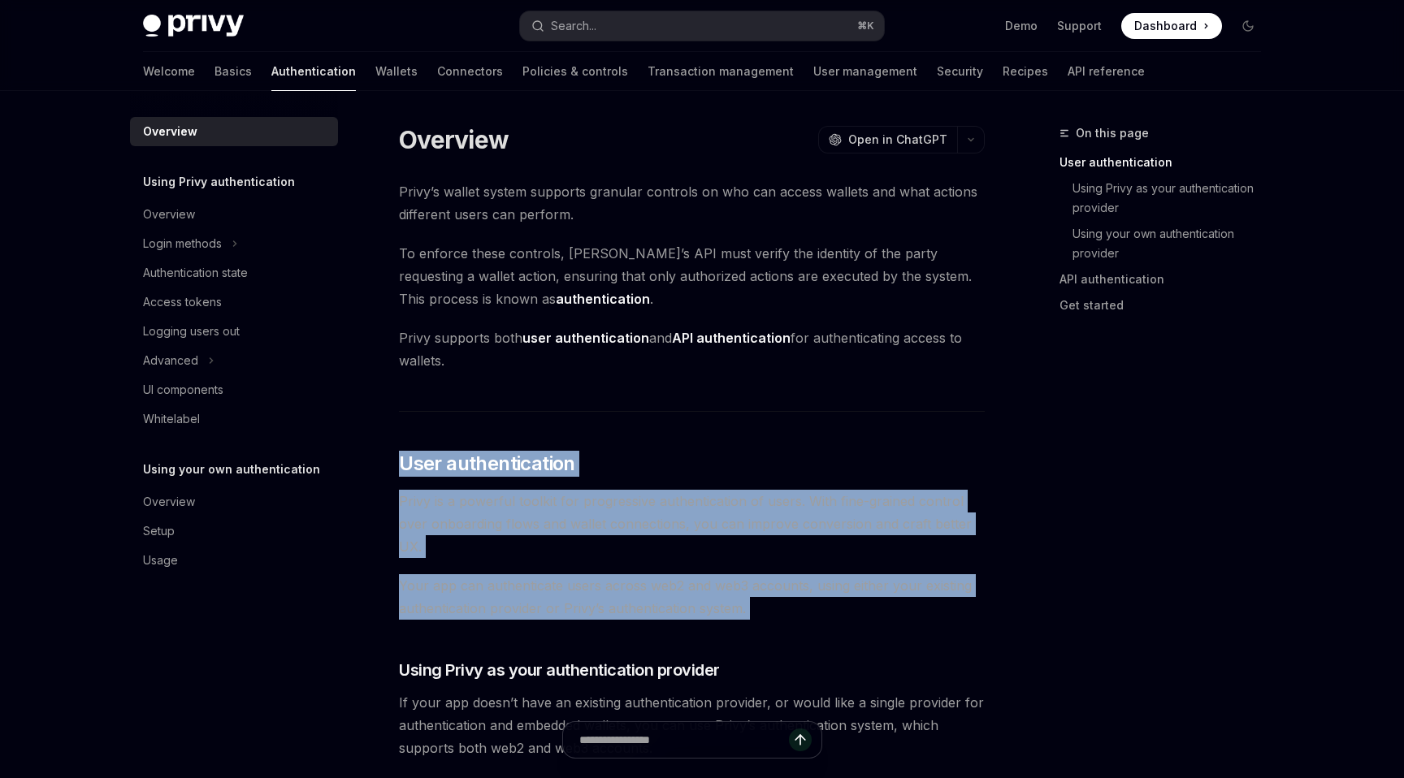
drag, startPoint x: 565, startPoint y: 409, endPoint x: 775, endPoint y: 625, distance: 300.4
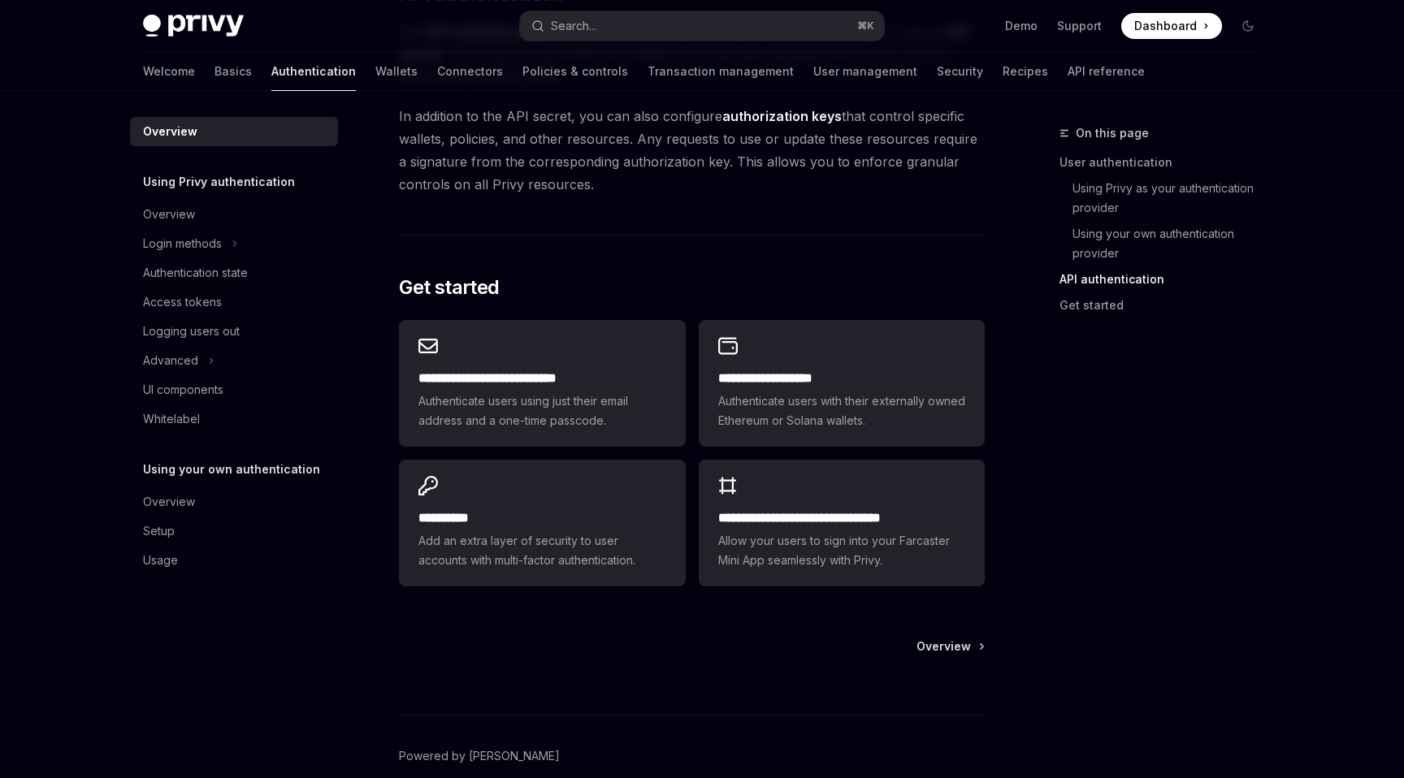
scroll to position [1282, 0]
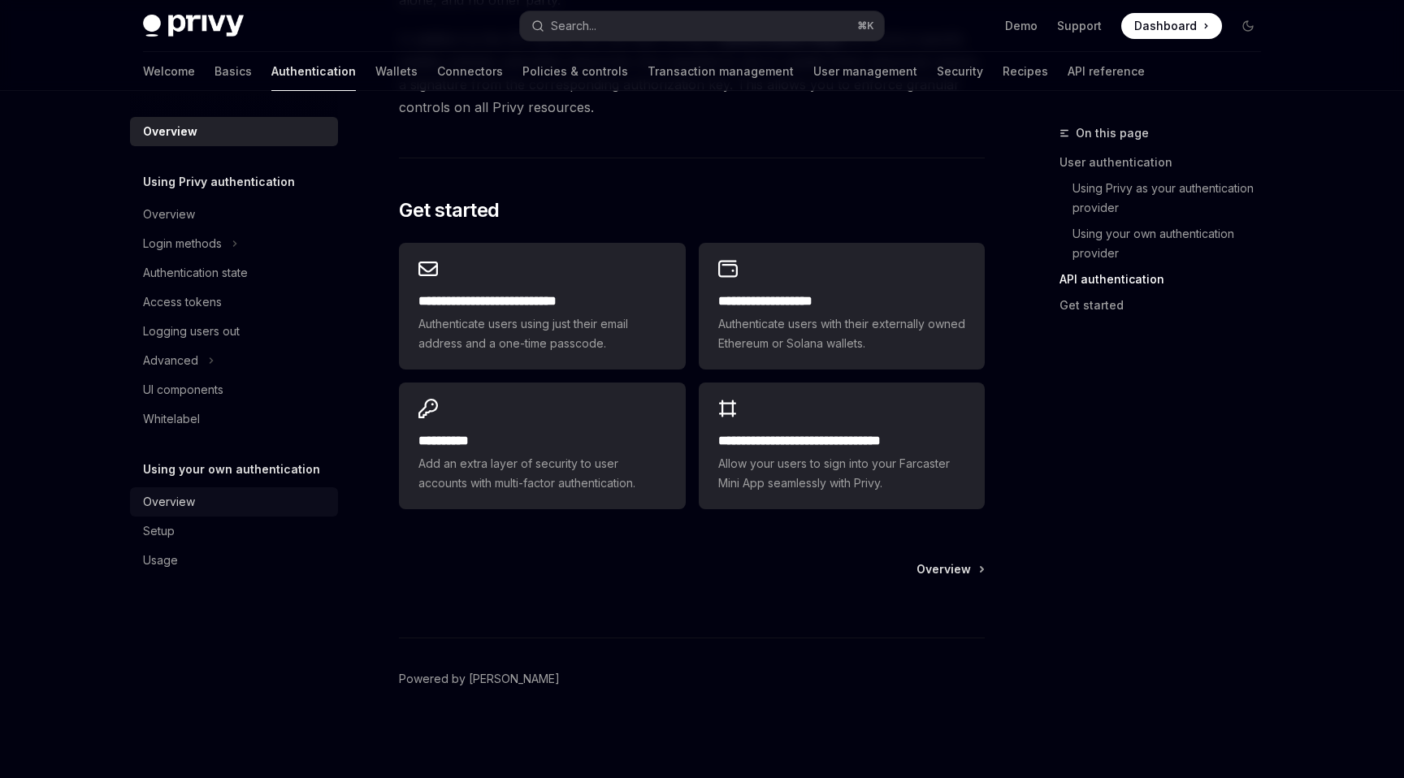
click at [176, 506] on div "Overview" at bounding box center [169, 501] width 52 height 19
type textarea "*"
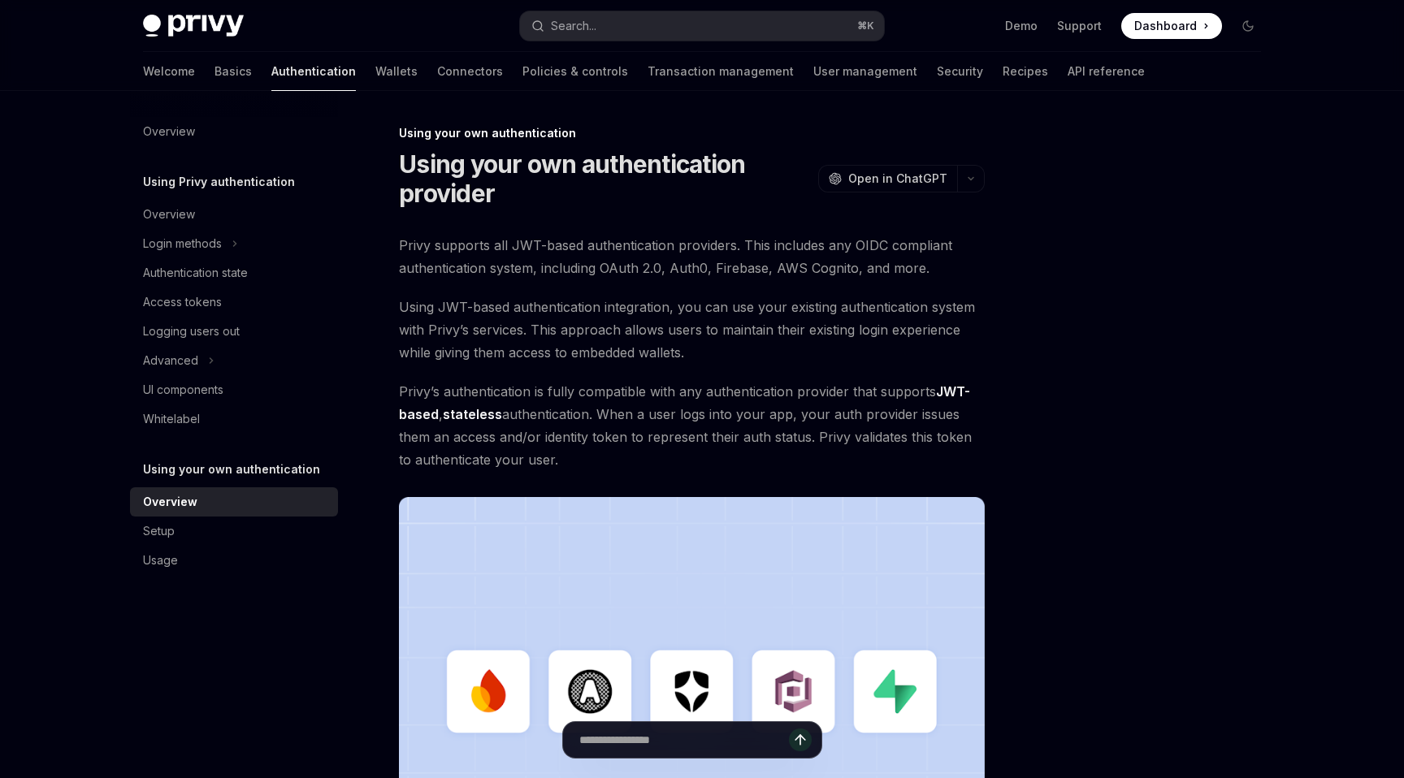
drag, startPoint x: 398, startPoint y: 240, endPoint x: 613, endPoint y: 461, distance: 308.4
click at [613, 461] on div "Using your own authentication Using your own authentication provider OpenAI Ope…" at bounding box center [539, 650] width 897 height 1054
click at [613, 461] on span "Privy’s authentication is fully compatible with any authentication provider tha…" at bounding box center [692, 425] width 586 height 91
drag, startPoint x: 613, startPoint y: 461, endPoint x: 397, endPoint y: 238, distance: 310.8
click at [397, 238] on div "Using your own authentication Using your own authentication provider OpenAI Ope…" at bounding box center [539, 650] width 897 height 1054
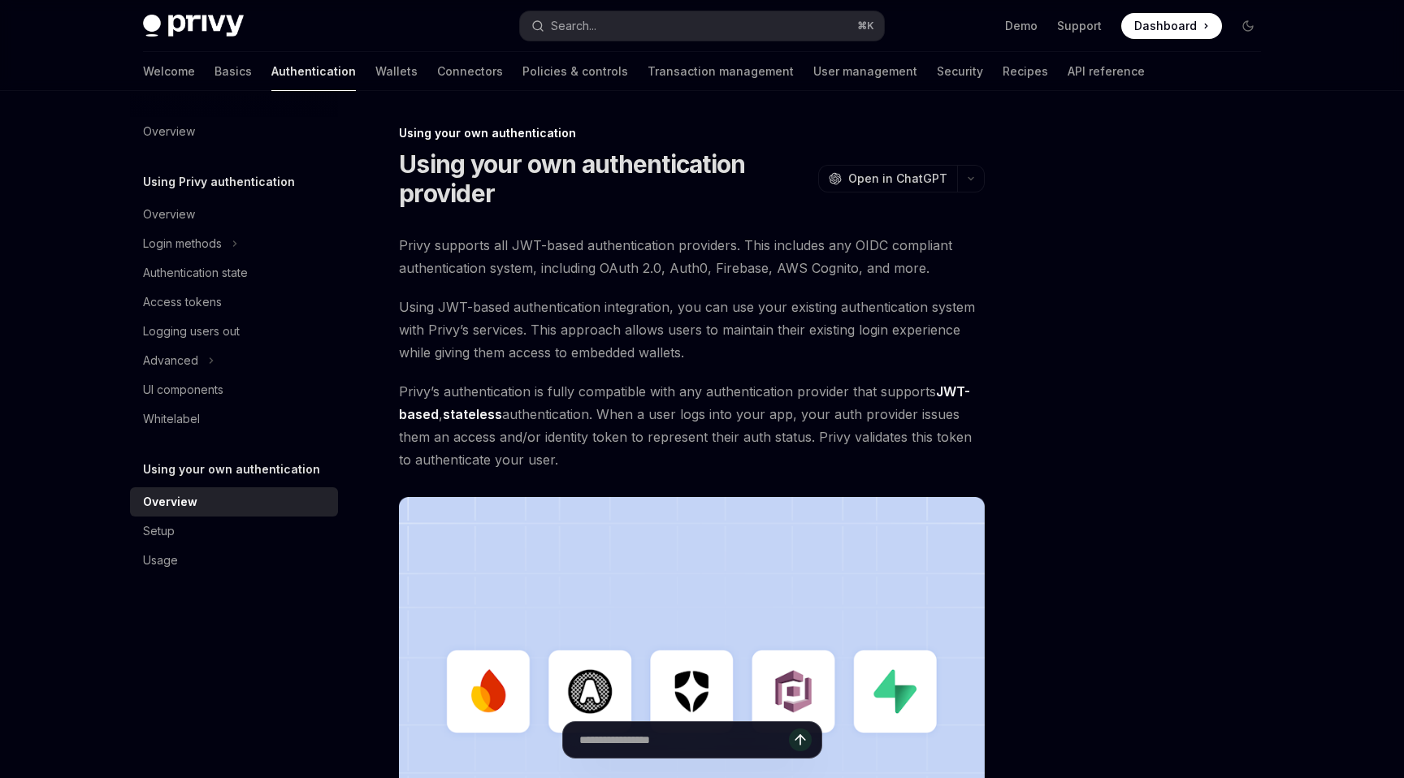
click at [551, 240] on span "Privy supports all JWT-based authentication providers. This includes any OIDC c…" at bounding box center [692, 256] width 586 height 45
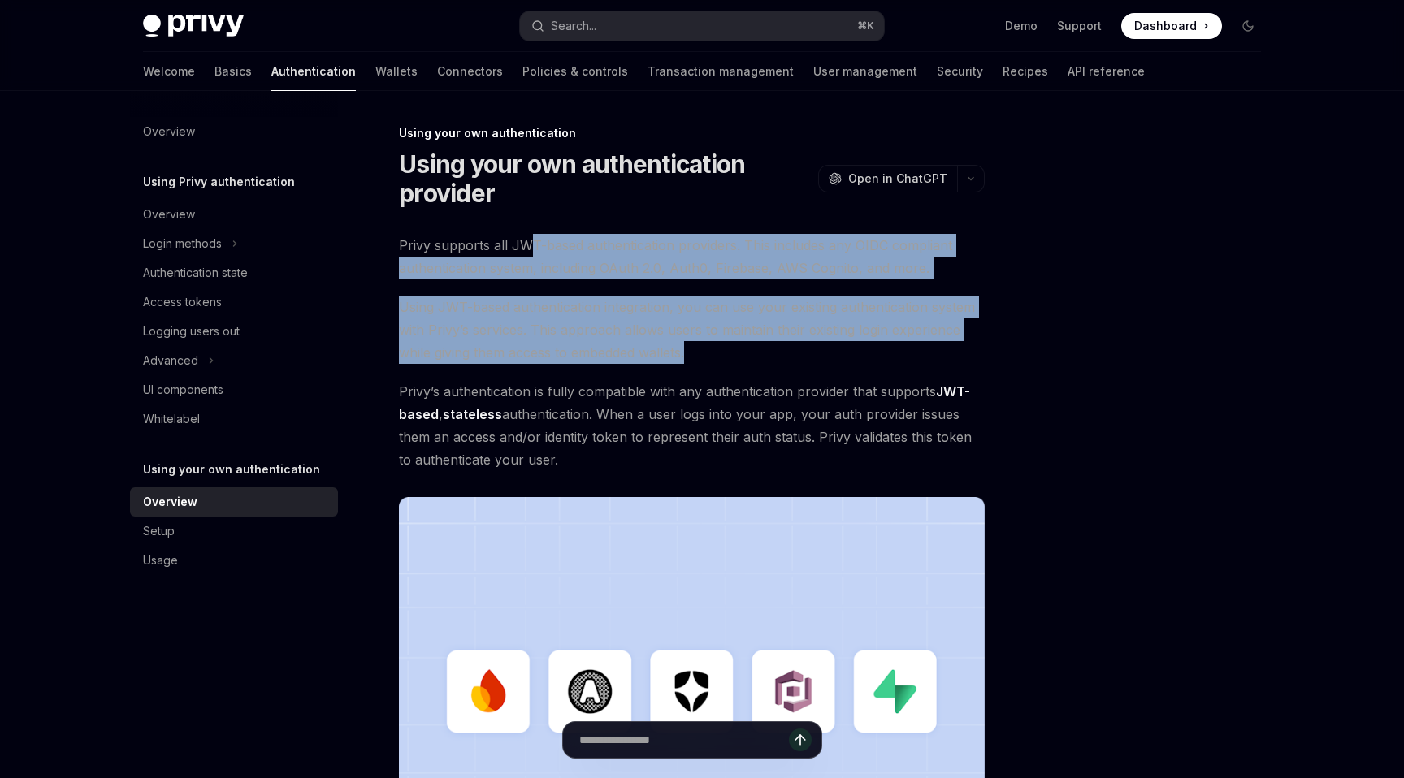
drag, startPoint x: 530, startPoint y: 240, endPoint x: 721, endPoint y: 362, distance: 226.9
click at [721, 362] on div "Privy supports all JWT-based authentication providers. This includes any OIDC c…" at bounding box center [692, 574] width 586 height 681
click at [721, 362] on span "Using JWT-based authentication integration, you can use your existing authentic…" at bounding box center [692, 330] width 586 height 68
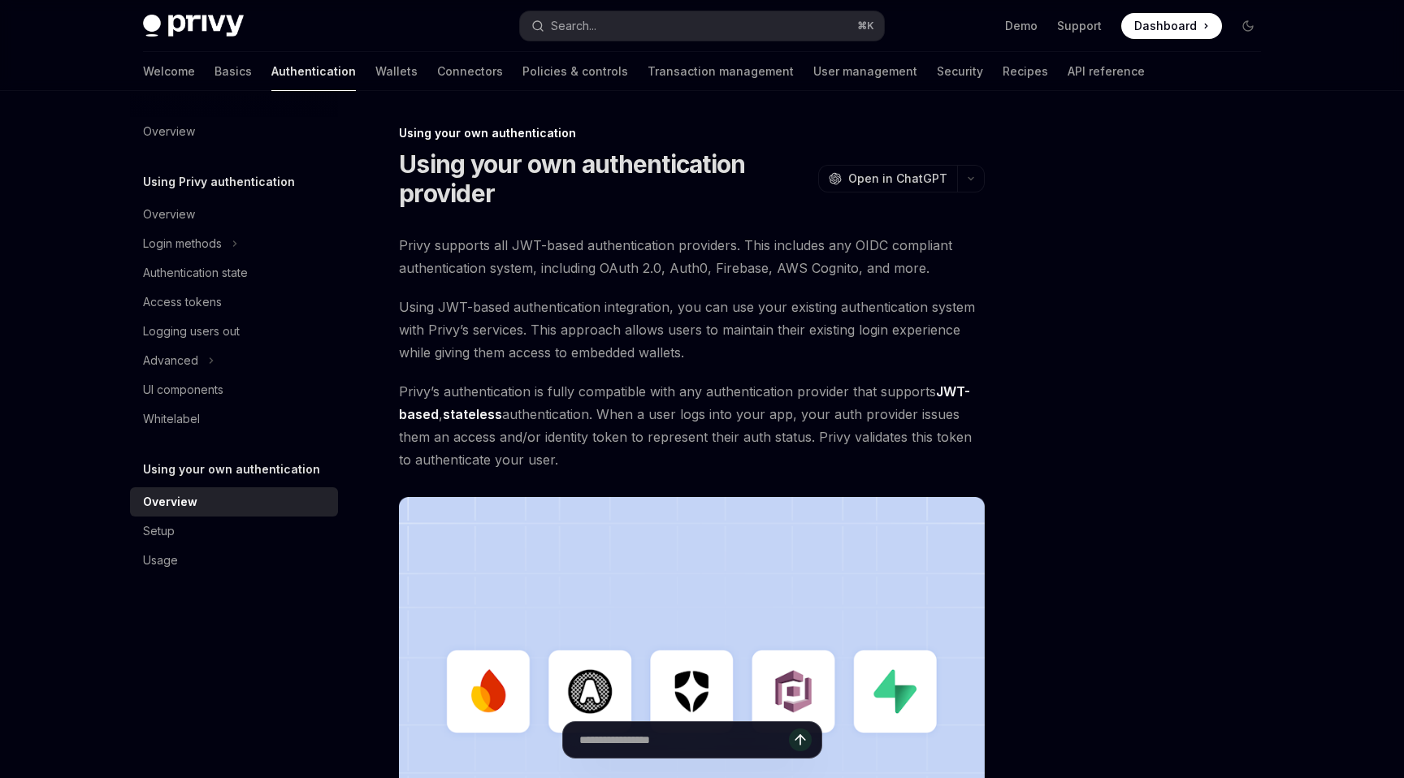
click at [521, 336] on span "Using JWT-based authentication integration, you can use your existing authentic…" at bounding box center [692, 330] width 586 height 68
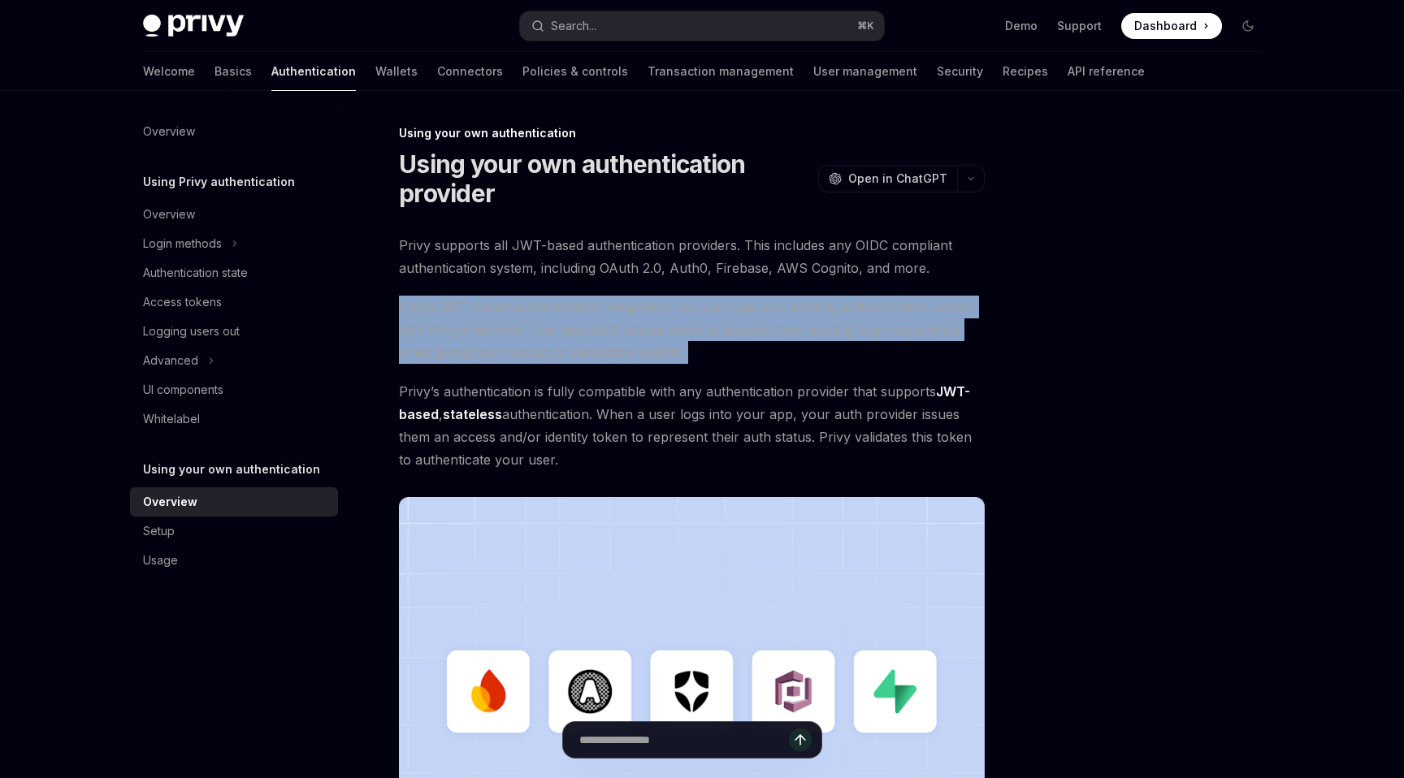
click at [521, 336] on span "Using JWT-based authentication integration, you can use your existing authentic…" at bounding box center [692, 330] width 586 height 68
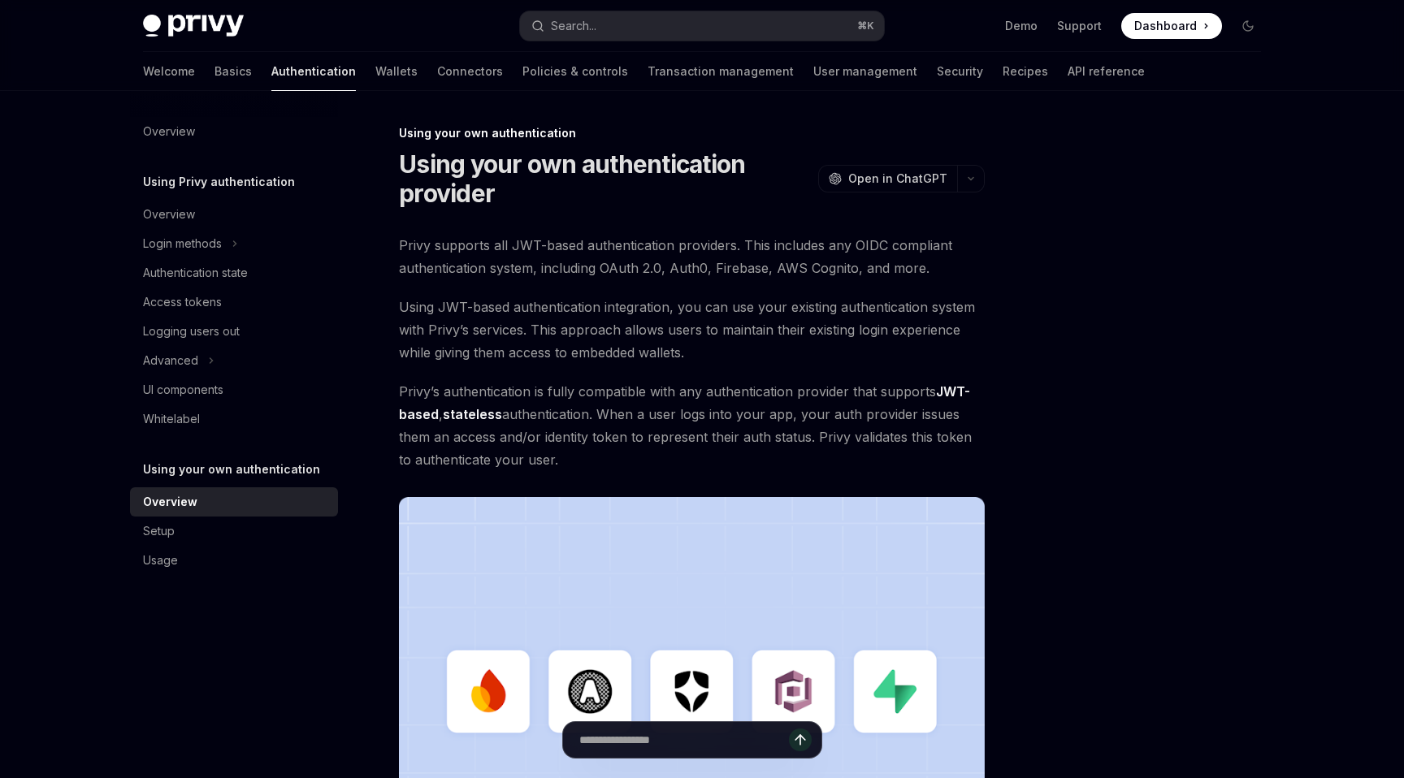
click at [547, 417] on span "Privy’s authentication is fully compatible with any authentication provider tha…" at bounding box center [692, 425] width 586 height 91
drag, startPoint x: 522, startPoint y: 378, endPoint x: 611, endPoint y: 451, distance: 114.3
click at [611, 451] on div "Privy supports all JWT-based authentication providers. This includes any OIDC c…" at bounding box center [692, 574] width 586 height 681
click at [611, 451] on span "Privy’s authentication is fully compatible with any authentication provider tha…" at bounding box center [692, 425] width 586 height 91
drag, startPoint x: 518, startPoint y: 355, endPoint x: 635, endPoint y: 470, distance: 164.3
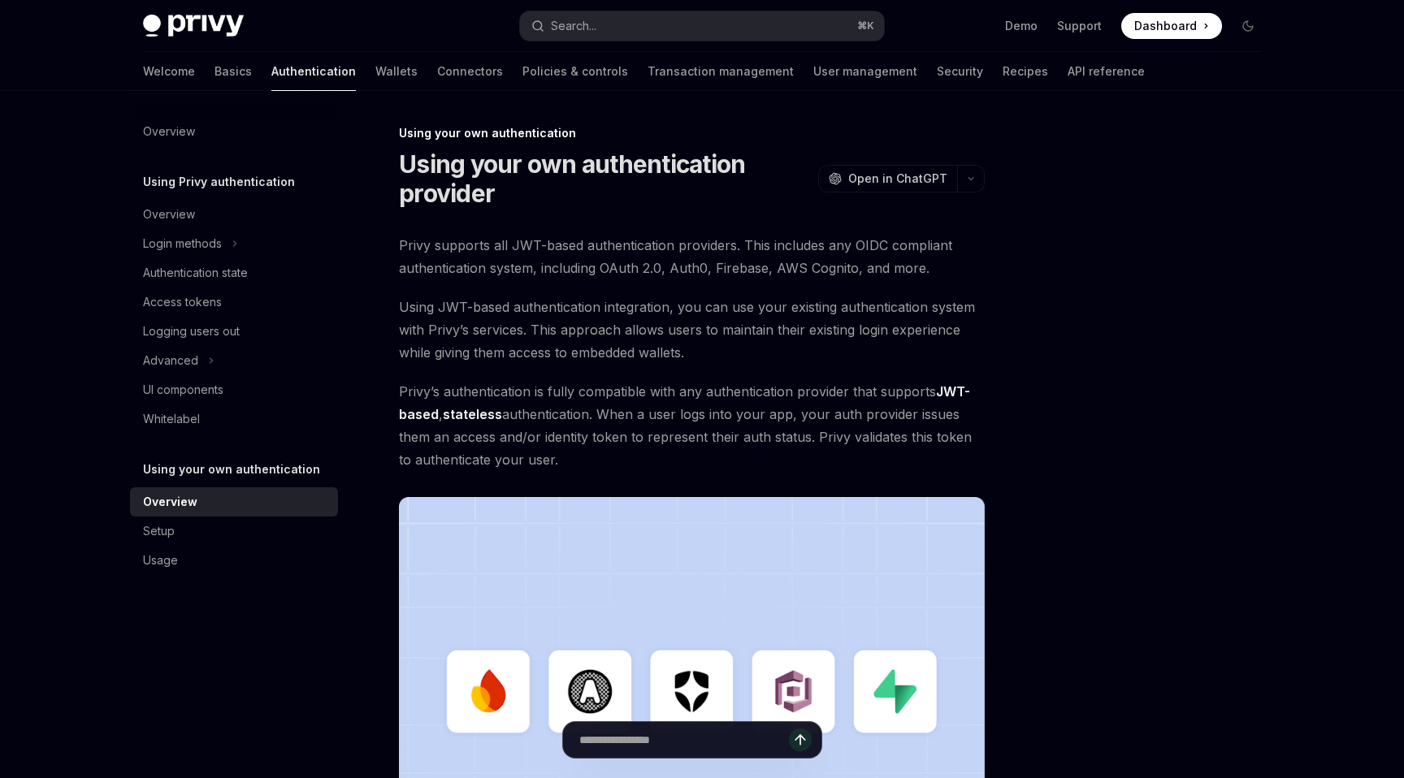
click at [635, 470] on div "Privy supports all JWT-based authentication providers. This includes any OIDC c…" at bounding box center [692, 574] width 586 height 681
click at [635, 470] on span "Privy’s authentication is fully compatible with any authentication provider tha…" at bounding box center [692, 425] width 586 height 91
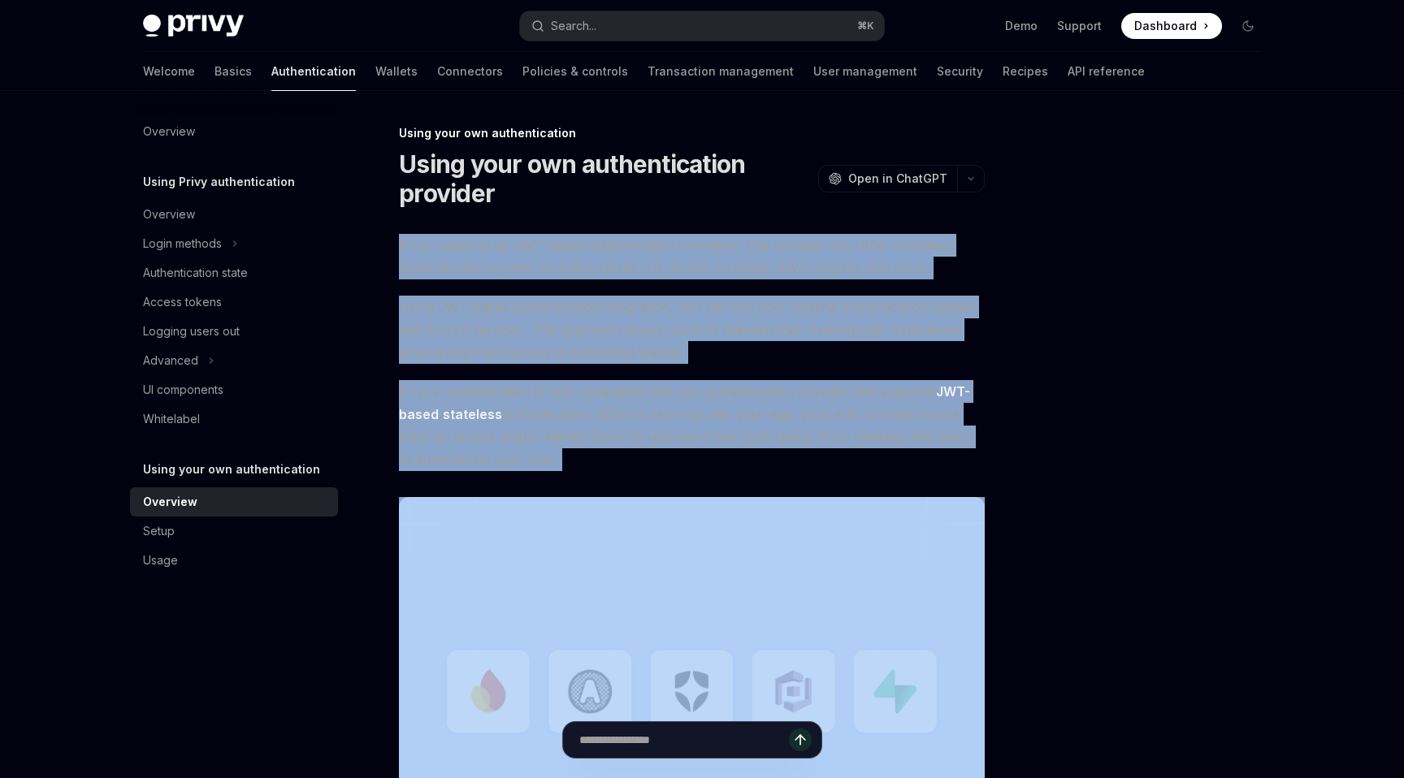
drag, startPoint x: 478, startPoint y: 229, endPoint x: 717, endPoint y: 487, distance: 351.8
click at [717, 487] on div "Using your own authentication Using your own authentication provider OpenAI Ope…" at bounding box center [539, 650] width 897 height 1054
